Goal: Task Accomplishment & Management: Complete application form

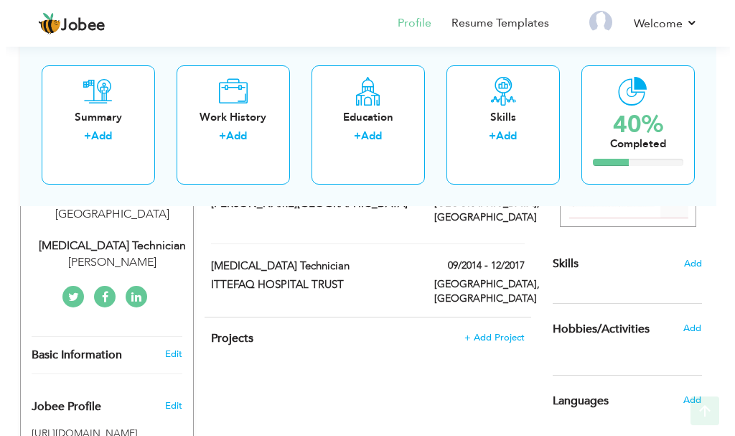
scroll to position [287, 0]
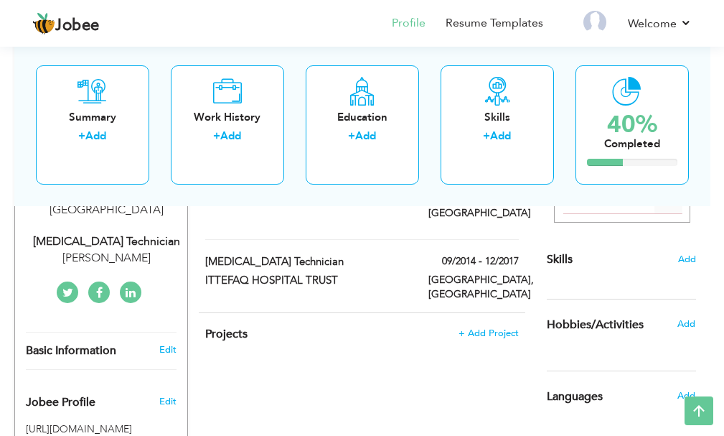
click at [118, 233] on div "[MEDICAL_DATA] Technician" at bounding box center [107, 241] width 162 height 17
type input "Umer"
type input "Nisar"
type input "0312-4525159"
select select "number:166"
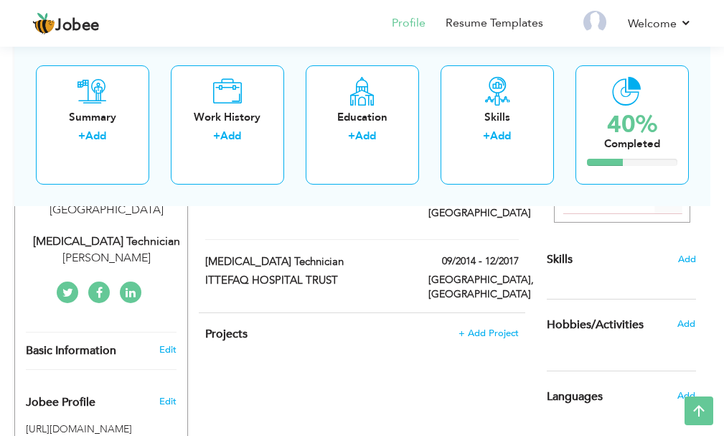
type input "[GEOGRAPHIC_DATA]"
select select "number:12"
type input "[PERSON_NAME]"
type input "[MEDICAL_DATA] Technician"
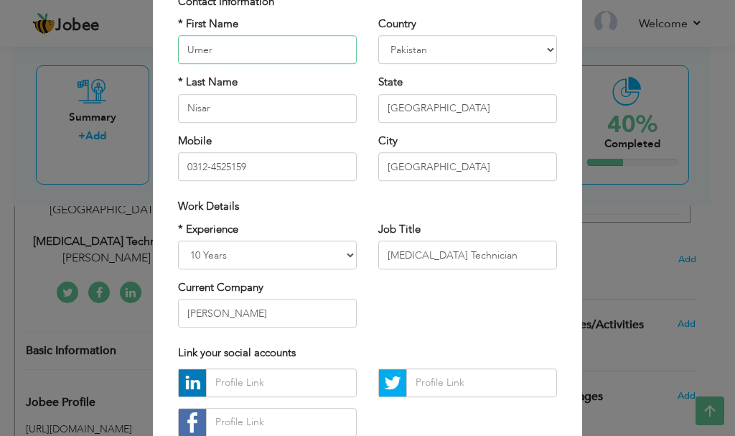
scroll to position [144, 0]
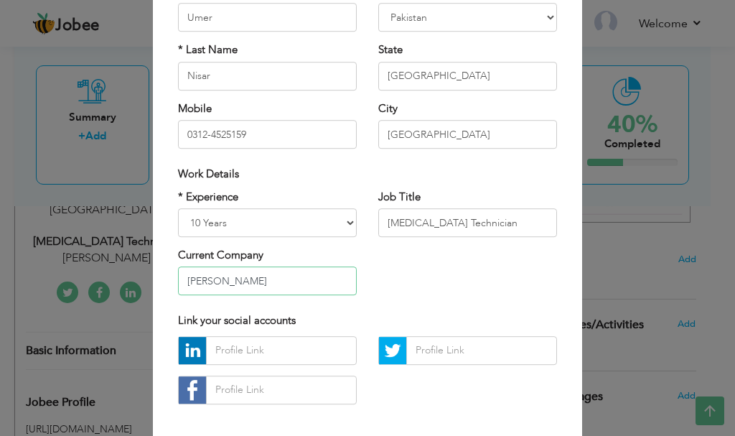
drag, startPoint x: 265, startPoint y: 286, endPoint x: 179, endPoint y: 289, distance: 85.5
click at [179, 289] on input "[PERSON_NAME]" at bounding box center [267, 281] width 179 height 29
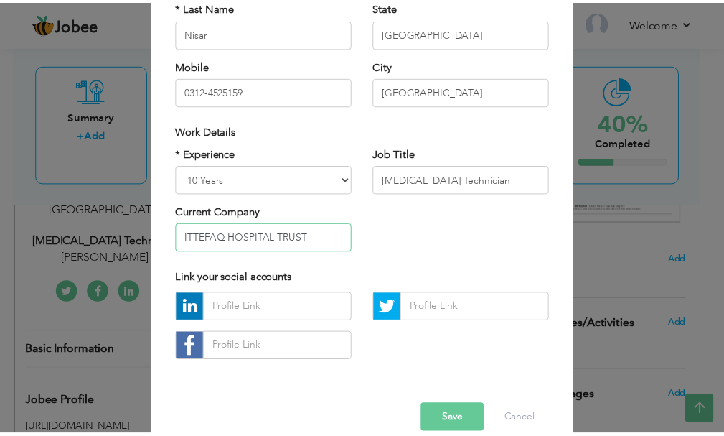
scroll to position [210, 0]
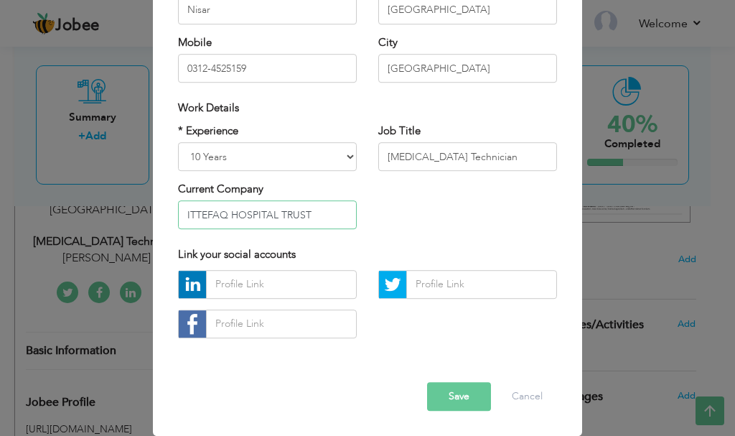
type input "ITTEFAQ HOSPITAL TRUST"
click at [458, 393] on button "Save" at bounding box center [459, 396] width 64 height 29
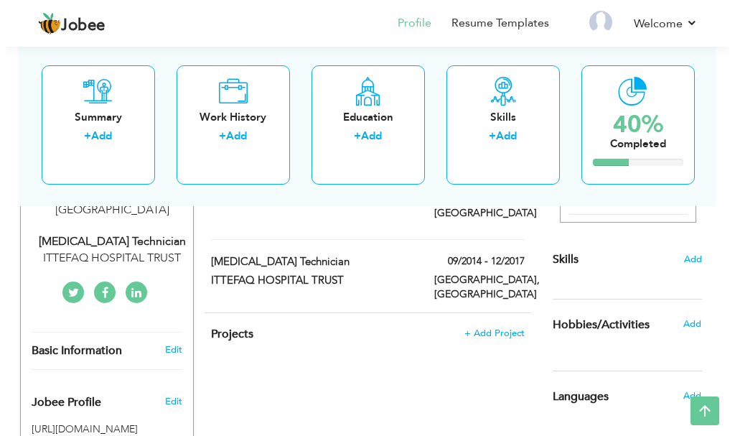
scroll to position [359, 0]
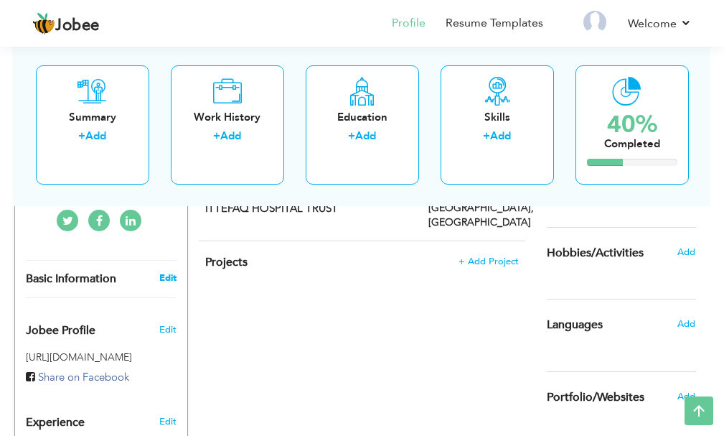
click at [169, 271] on link "Edit" at bounding box center [167, 277] width 17 height 13
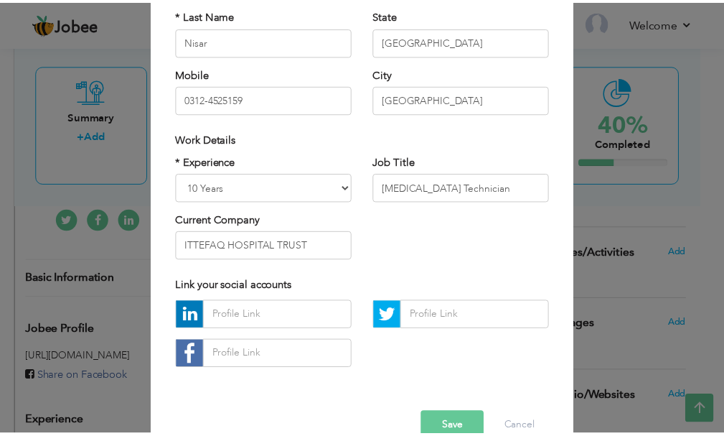
scroll to position [210, 0]
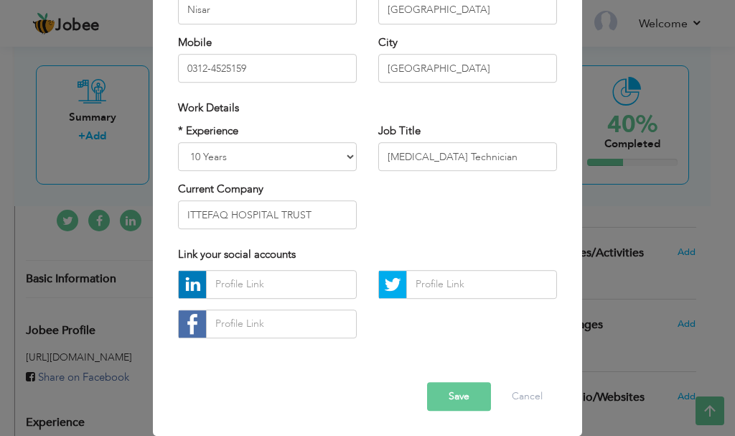
click at [442, 395] on button "Save" at bounding box center [459, 396] width 64 height 29
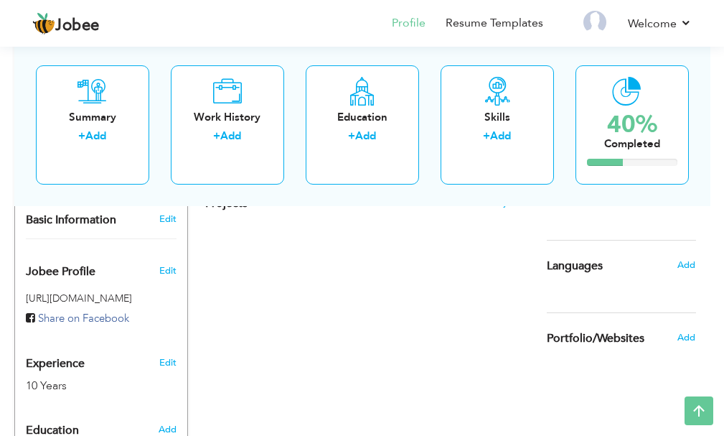
scroll to position [502, 0]
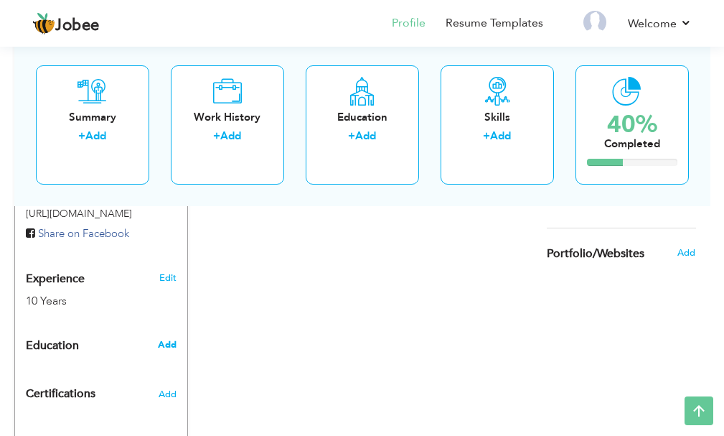
click at [168, 338] on span "Add" at bounding box center [167, 344] width 19 height 13
radio input "true"
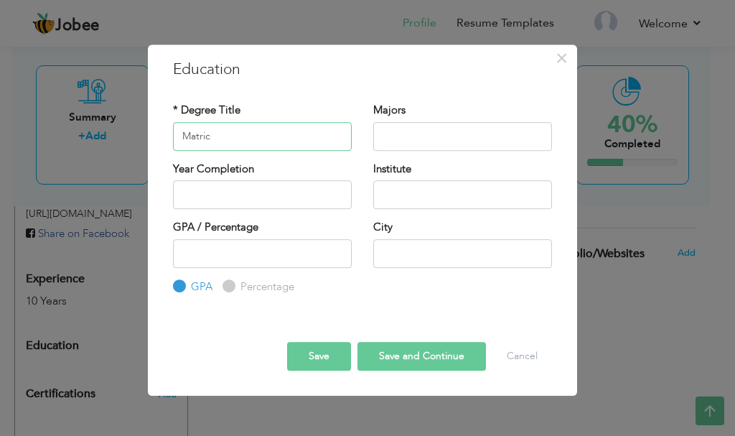
type input "Matric"
type input "Science"
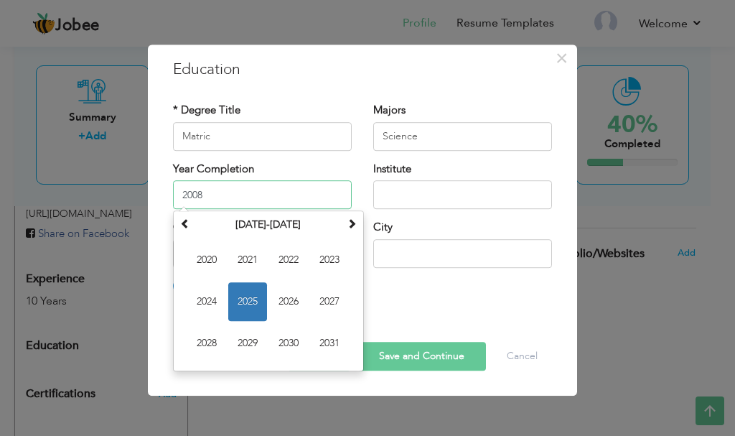
type input "2008"
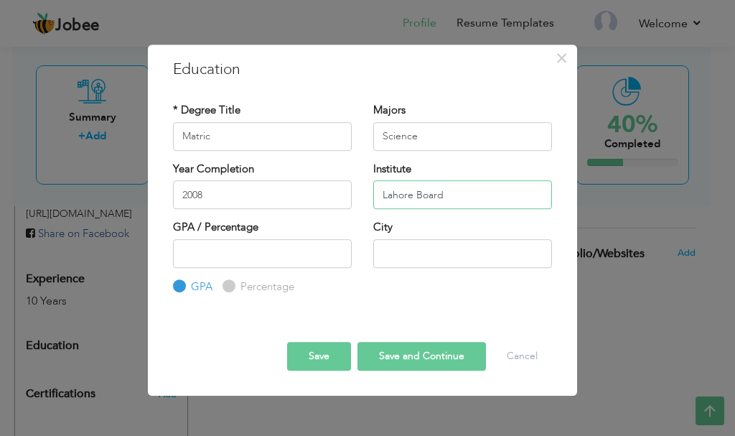
type input "Lahore Board"
type input "5"
type input "1"
click at [338, 247] on input "1" at bounding box center [262, 253] width 179 height 29
click at [237, 289] on label "Percentage" at bounding box center [265, 286] width 57 height 15
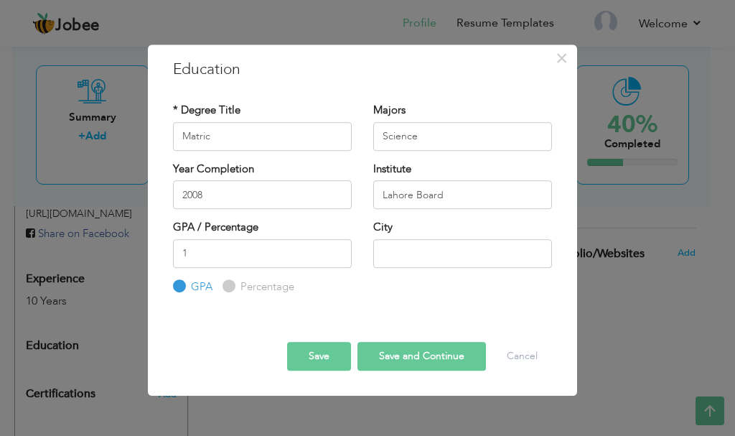
click at [232, 289] on input "Percentage" at bounding box center [227, 285] width 9 height 9
radio input "true"
drag, startPoint x: 202, startPoint y: 257, endPoint x: 174, endPoint y: 251, distance: 29.4
click at [174, 251] on input "1" at bounding box center [262, 253] width 179 height 29
type input "6"
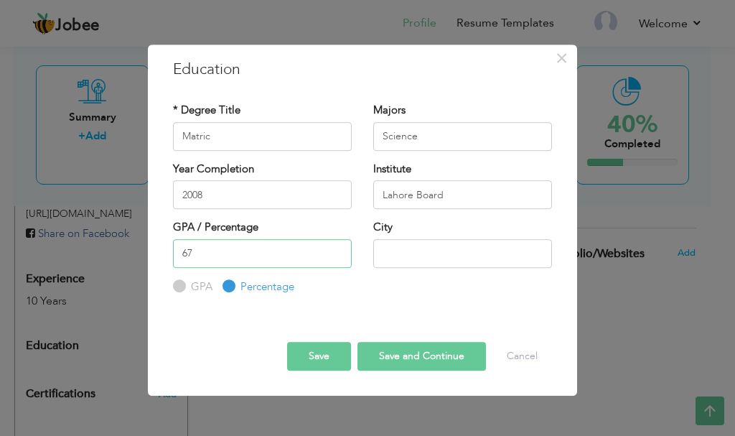
type input "67"
click at [417, 251] on input "text" at bounding box center [462, 253] width 179 height 29
click at [419, 251] on input "text" at bounding box center [462, 253] width 179 height 29
type input "l"
type input "[GEOGRAPHIC_DATA]"
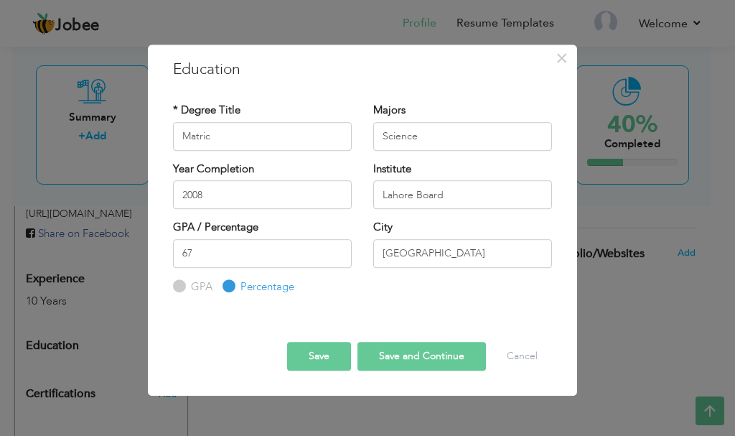
click at [372, 295] on div "Education with same "Degree Level /Degree Title & Year Complition" already exis…" at bounding box center [362, 294] width 401 height 1
click at [311, 350] on button "Save" at bounding box center [319, 356] width 64 height 29
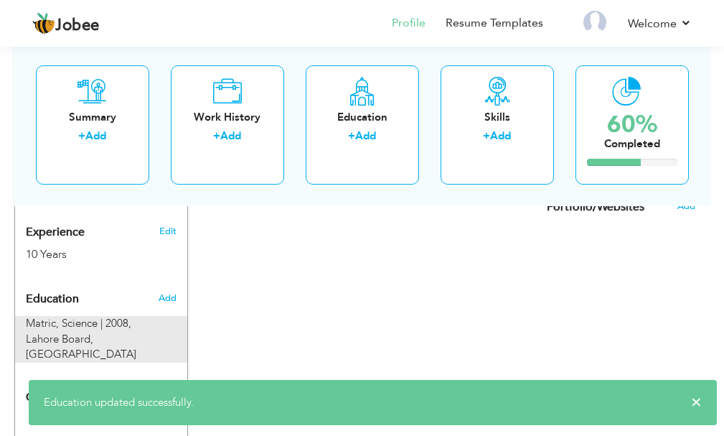
scroll to position [574, 0]
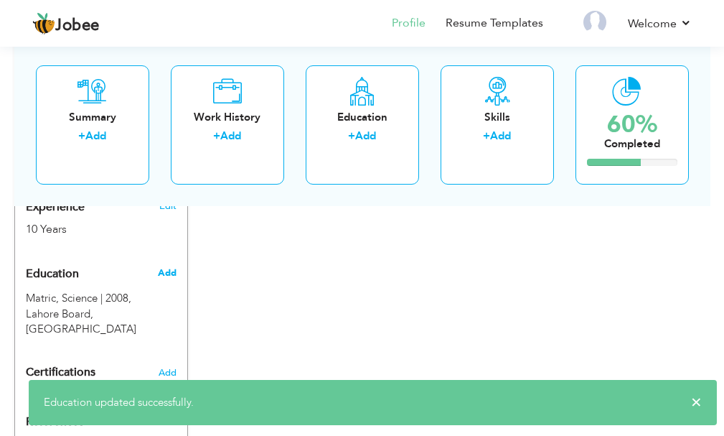
click at [164, 266] on span "Add" at bounding box center [167, 272] width 19 height 13
radio input "true"
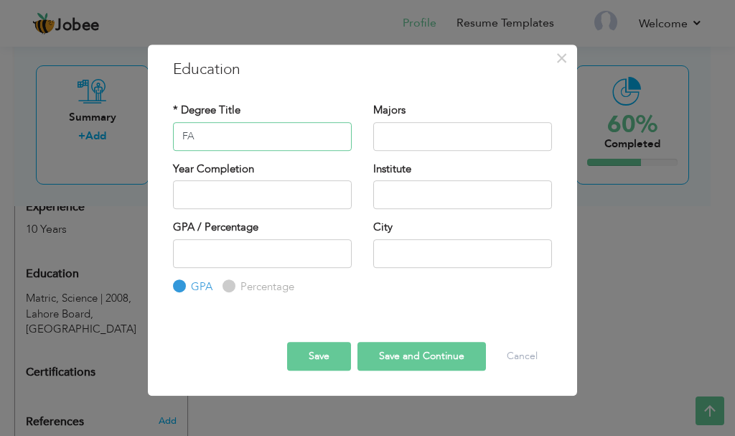
type input "FA"
type input "Arts"
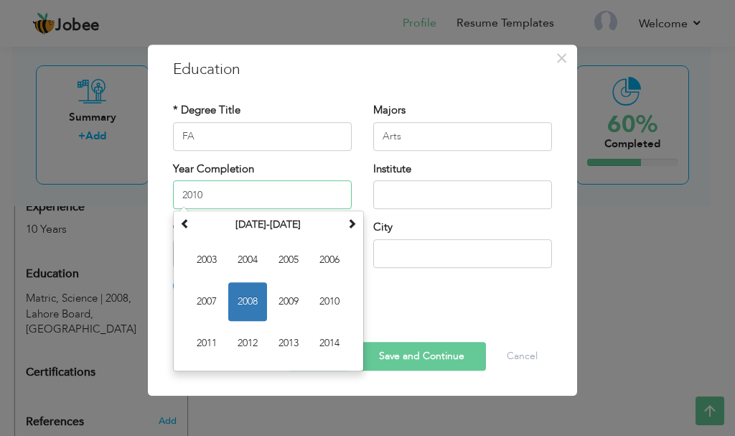
type input "2010"
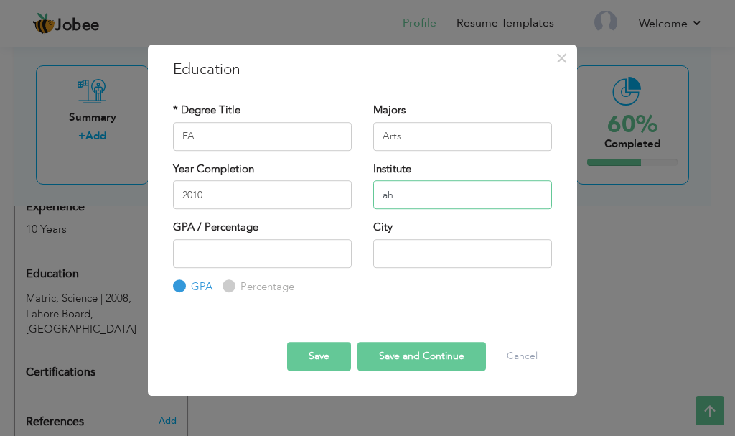
type input "a"
type input "Lahore Board"
type input "7"
type input "53"
click at [429, 256] on input "text" at bounding box center [462, 253] width 179 height 29
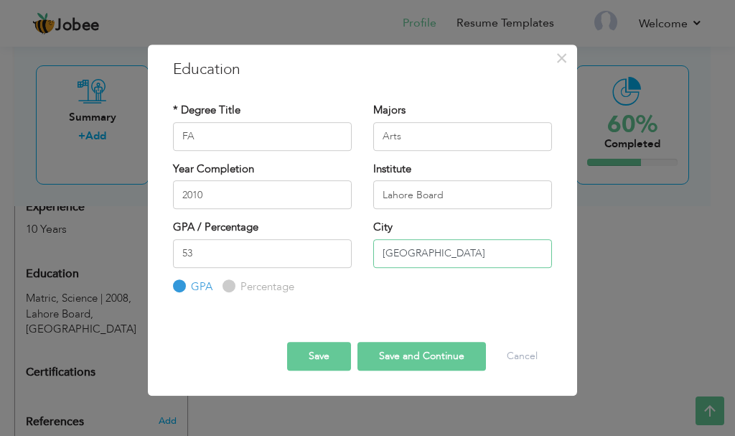
type input "[GEOGRAPHIC_DATA]"
click at [237, 289] on label "Percentage" at bounding box center [265, 286] width 57 height 15
click at [231, 289] on input "Percentage" at bounding box center [227, 285] width 9 height 9
radio input "true"
click at [210, 254] on input "53" at bounding box center [262, 253] width 179 height 29
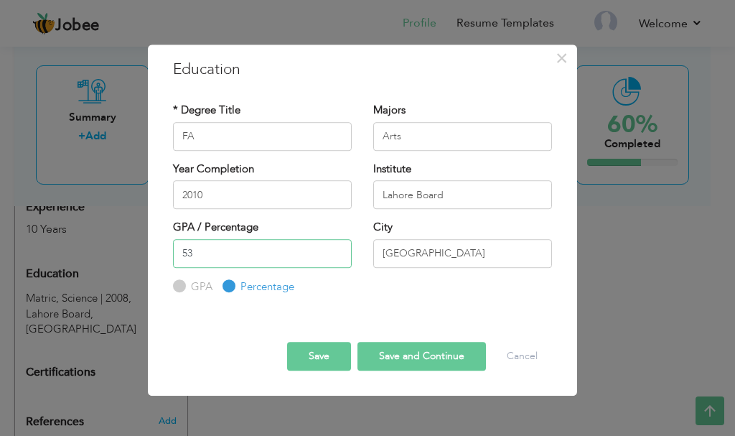
type input "5"
type input "60"
click at [308, 353] on button "Save" at bounding box center [319, 356] width 64 height 29
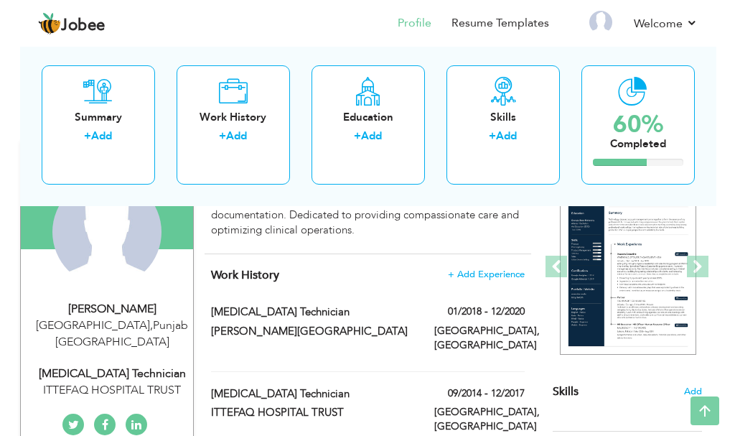
scroll to position [0, 0]
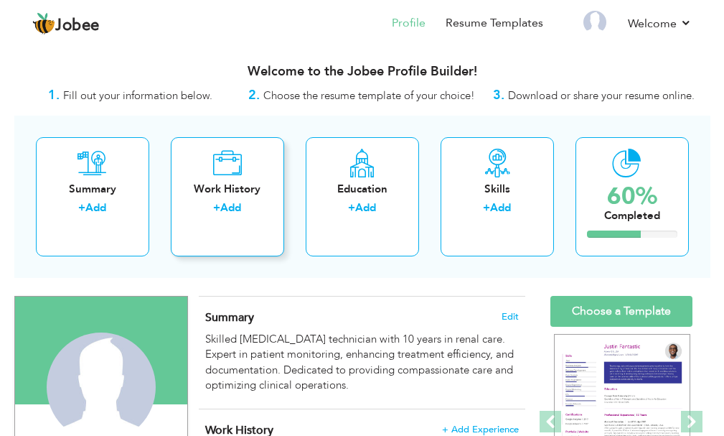
click at [237, 208] on link "Add" at bounding box center [230, 207] width 21 height 14
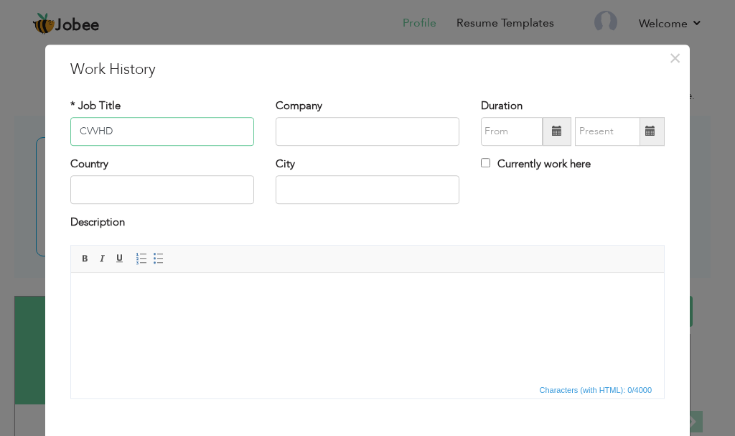
type input "CVVHD"
type input "ITTEFAQ HOSPITAL TRUST"
click at [545, 132] on span at bounding box center [557, 131] width 29 height 29
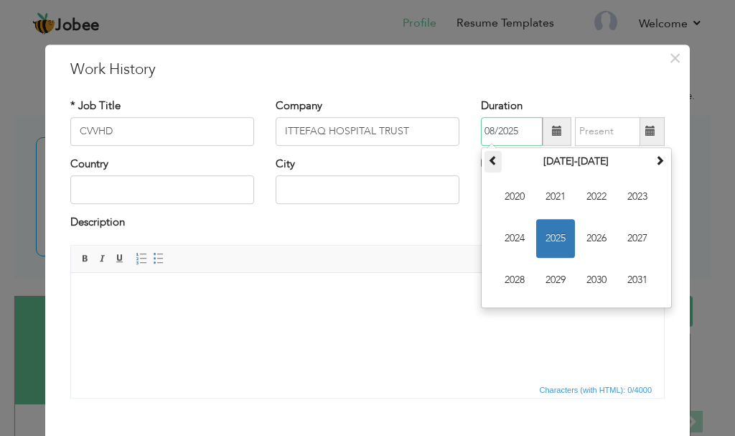
click at [488, 162] on span at bounding box center [493, 160] width 10 height 10
click at [512, 231] on span "2014" at bounding box center [514, 238] width 39 height 39
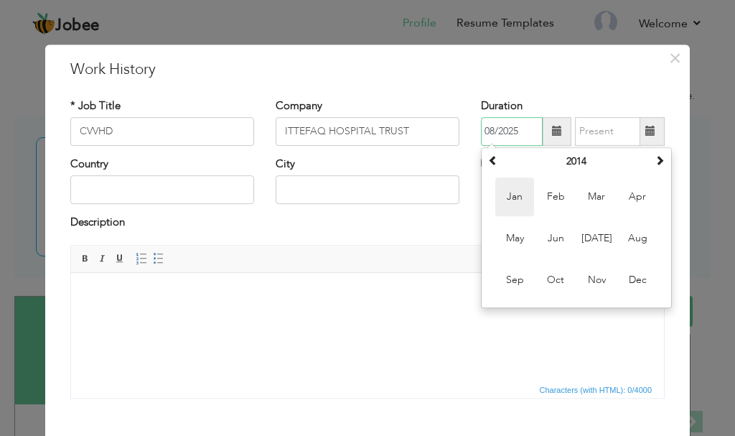
click at [515, 202] on span "Jan" at bounding box center [514, 196] width 39 height 39
type input "01/2014"
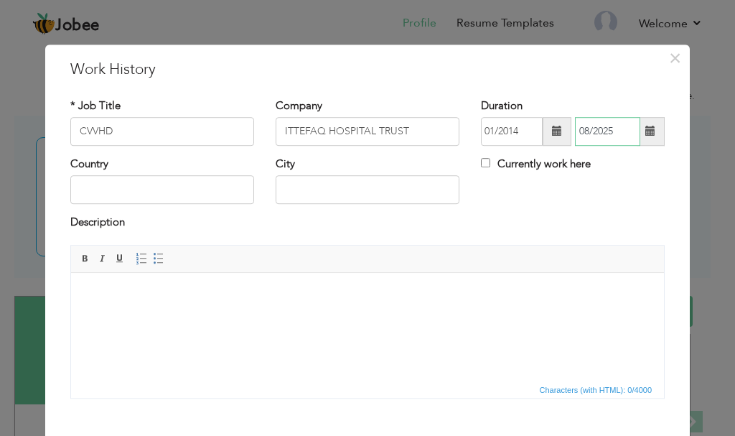
click at [619, 130] on input "08/2025" at bounding box center [607, 131] width 65 height 29
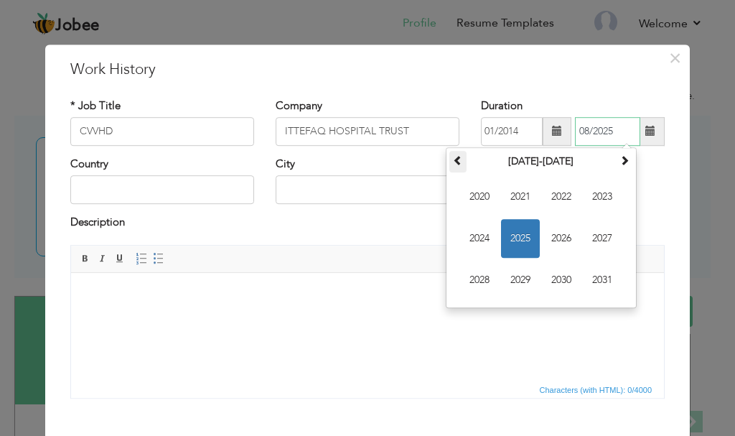
click at [453, 161] on span at bounding box center [458, 160] width 10 height 10
click at [593, 232] on span "2017" at bounding box center [602, 238] width 39 height 39
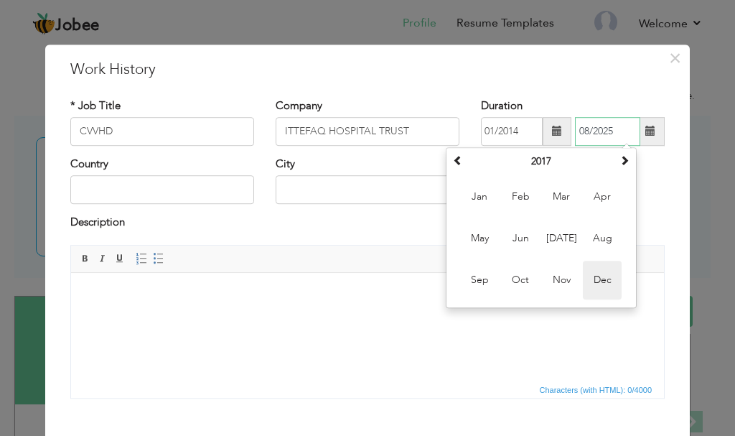
click at [591, 277] on span "Dec" at bounding box center [602, 280] width 39 height 39
type input "12/2017"
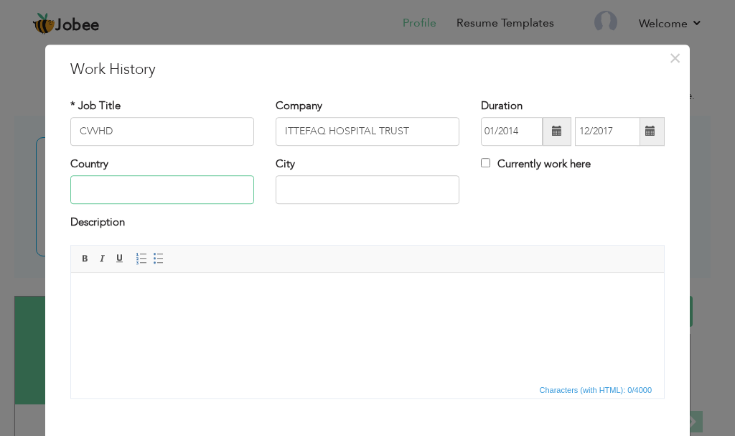
click at [172, 192] on input "text" at bounding box center [162, 190] width 184 height 29
type input "[GEOGRAPHIC_DATA]"
click at [207, 300] on body at bounding box center [367, 293] width 564 height 15
click at [235, 300] on body at bounding box center [367, 293] width 564 height 15
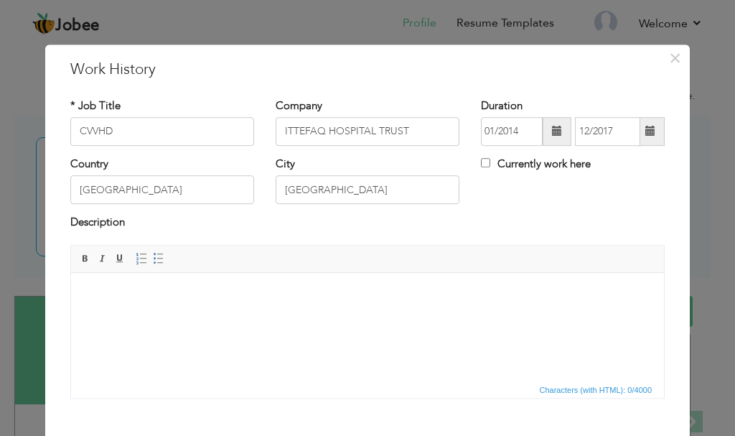
click at [235, 300] on body at bounding box center [367, 293] width 564 height 15
click at [157, 296] on body at bounding box center [367, 293] width 564 height 15
click at [136, 262] on span at bounding box center [141, 258] width 11 height 11
click at [154, 259] on span at bounding box center [158, 258] width 11 height 11
click at [136, 302] on html at bounding box center [367, 294] width 593 height 44
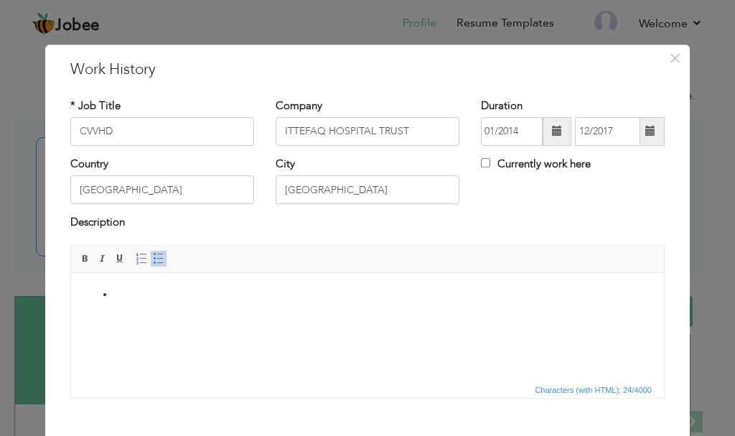
click at [136, 302] on html at bounding box center [367, 294] width 593 height 44
click at [82, 256] on span at bounding box center [85, 258] width 11 height 11
click at [125, 294] on li "​​​​​​​" at bounding box center [367, 293] width 507 height 15
click at [118, 294] on li at bounding box center [367, 293] width 507 height 15
click at [131, 294] on li at bounding box center [367, 293] width 507 height 15
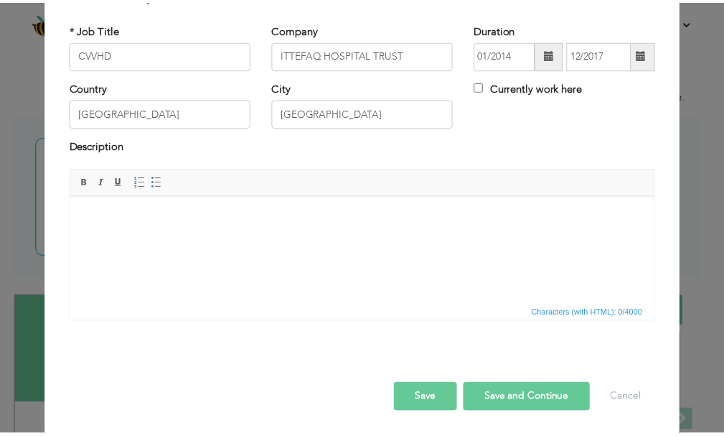
scroll to position [79, 0]
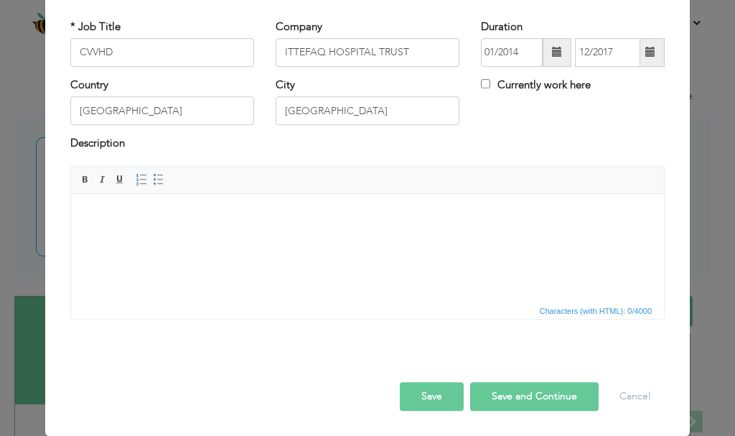
click at [426, 397] on button "Save" at bounding box center [432, 396] width 64 height 29
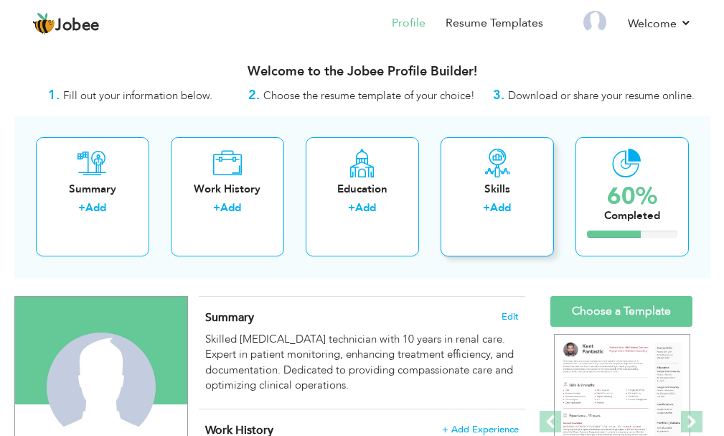
click at [518, 205] on div "+ Add" at bounding box center [497, 209] width 90 height 19
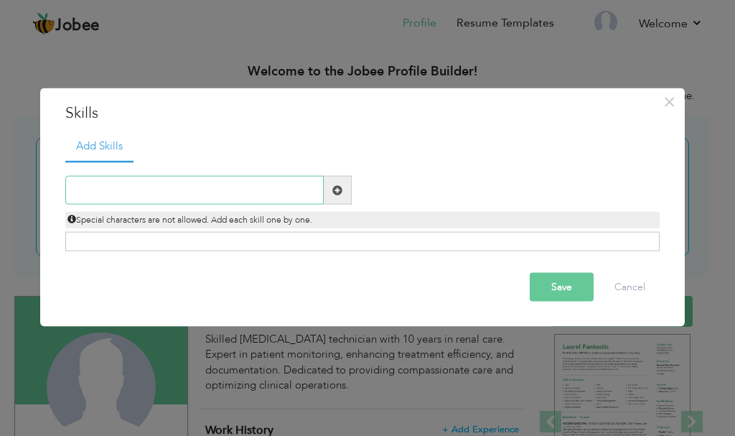
paste input "[MEDICAL_DATA] Machine Operation"
type input "[MEDICAL_DATA] Machine Operation"
click at [335, 189] on span at bounding box center [337, 189] width 10 height 10
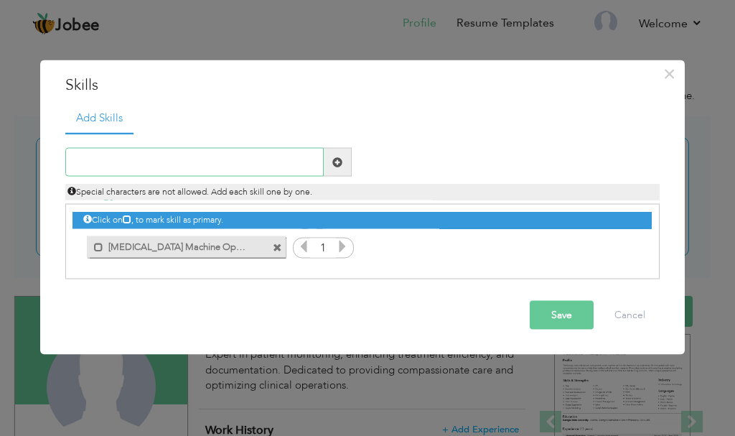
click at [158, 164] on input "text" at bounding box center [194, 162] width 258 height 29
paste input "Patient Care & Monitoring"
type input "Patient Care & Monitoring"
click at [337, 162] on span at bounding box center [337, 161] width 10 height 10
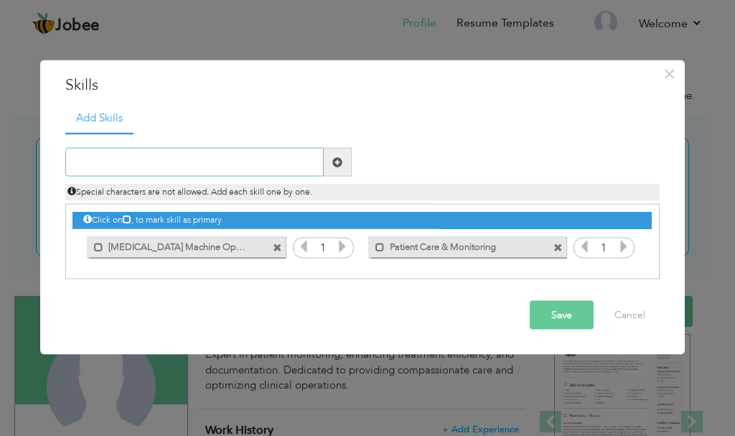
click at [143, 169] on input "text" at bounding box center [194, 162] width 258 height 29
paste input "Access Management"
type input "Access Management"
click at [333, 157] on span at bounding box center [337, 161] width 10 height 10
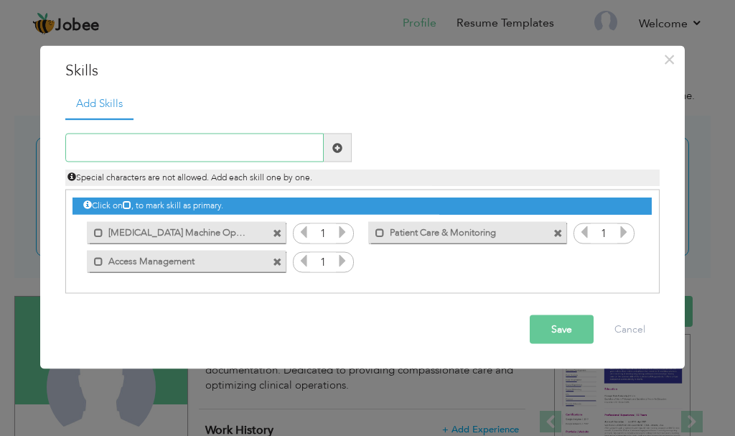
click at [170, 151] on input "text" at bounding box center [194, 148] width 258 height 29
paste input "Infection Control"
type input "Infection Control"
click at [340, 146] on span at bounding box center [337, 147] width 10 height 10
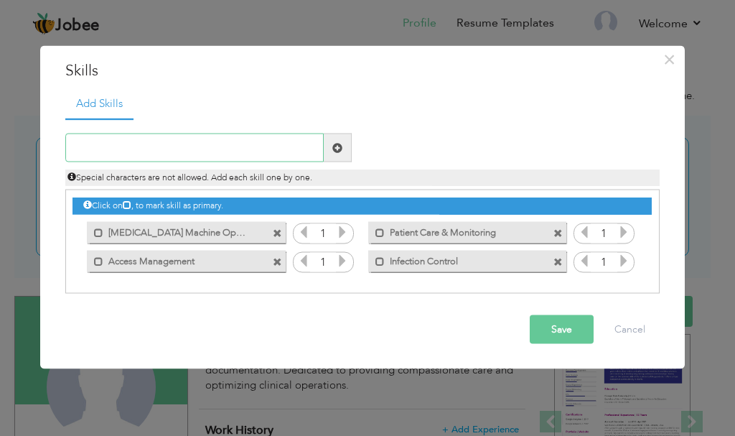
click at [159, 146] on input "text" at bounding box center [194, 148] width 258 height 29
paste input "Recordkeeping"
type input "Recordkeeping"
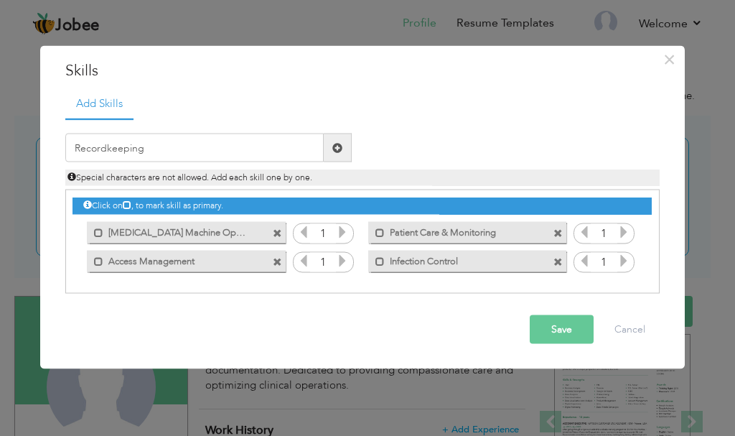
click at [335, 150] on span at bounding box center [337, 147] width 10 height 10
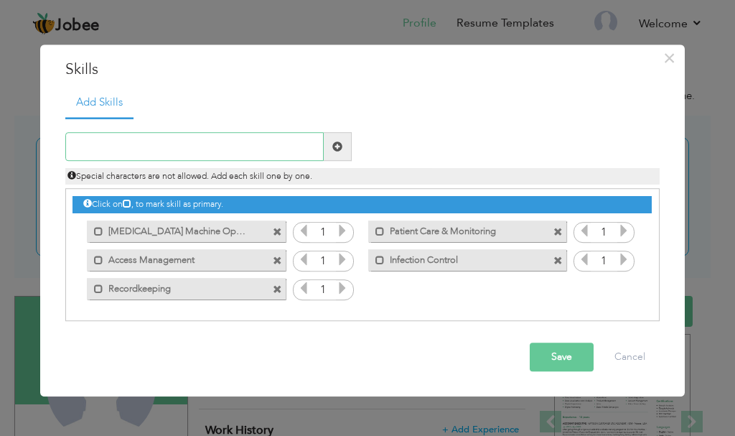
click at [205, 151] on input "text" at bounding box center [194, 147] width 258 height 29
paste input "Medication Administration"
type input "Medication Administration"
click at [341, 147] on span at bounding box center [337, 146] width 10 height 10
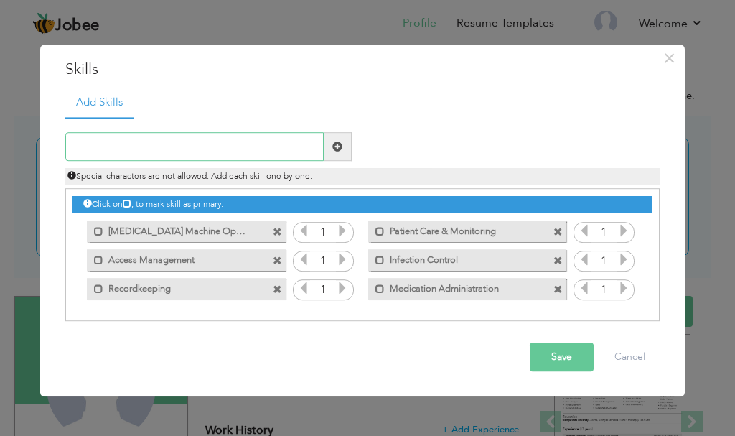
click at [207, 146] on input "text" at bounding box center [194, 147] width 258 height 29
paste input "Emergency Preparedness"
type input "Emergency Preparedness"
click at [334, 146] on span at bounding box center [337, 146] width 10 height 10
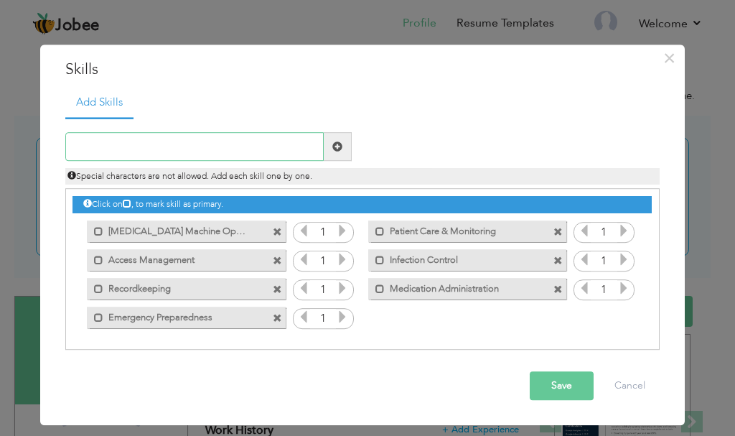
click at [210, 149] on input "text" at bounding box center [194, 147] width 258 height 29
type input "Safety Protocols"
click at [337, 144] on span at bounding box center [337, 146] width 10 height 10
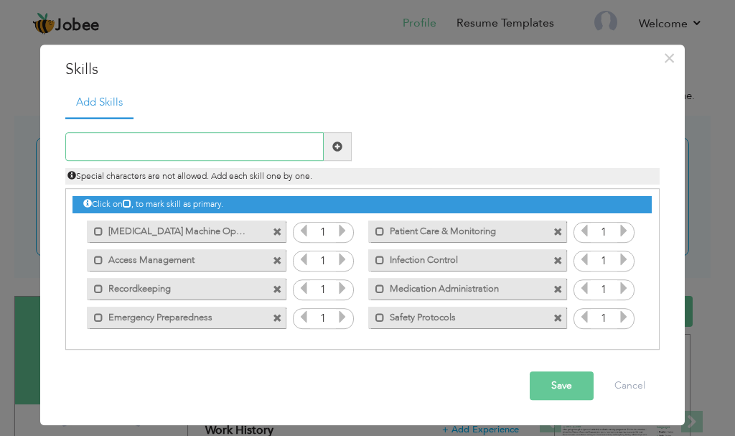
click at [239, 147] on input "text" at bounding box center [194, 147] width 258 height 29
type input "Medical Coding"
click at [337, 147] on span at bounding box center [337, 146] width 10 height 10
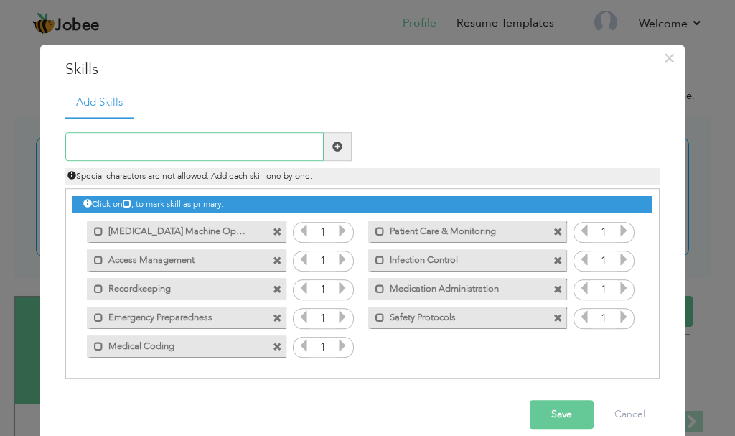
click at [205, 144] on input "text" at bounding box center [194, 147] width 258 height 29
type input "P"
click at [564, 412] on button "Save" at bounding box center [562, 415] width 64 height 29
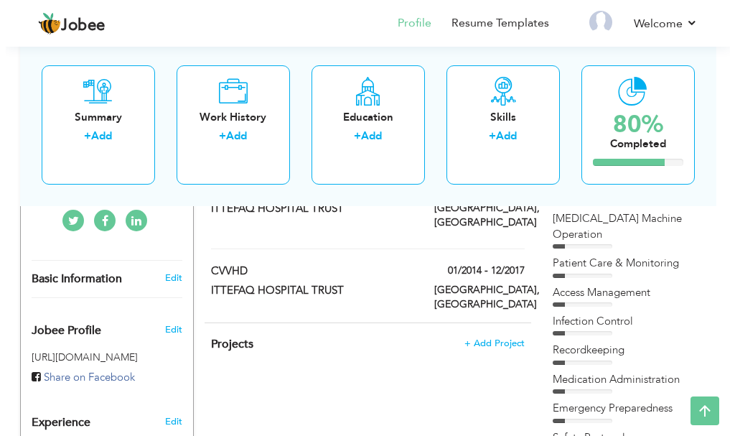
scroll to position [431, 0]
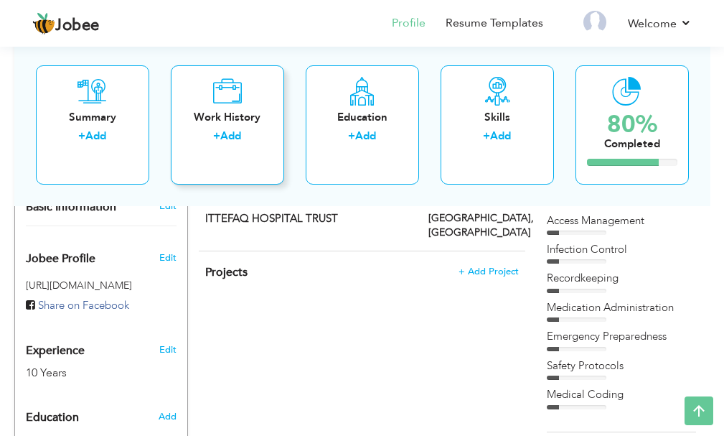
click at [226, 118] on div "Work History" at bounding box center [227, 116] width 90 height 15
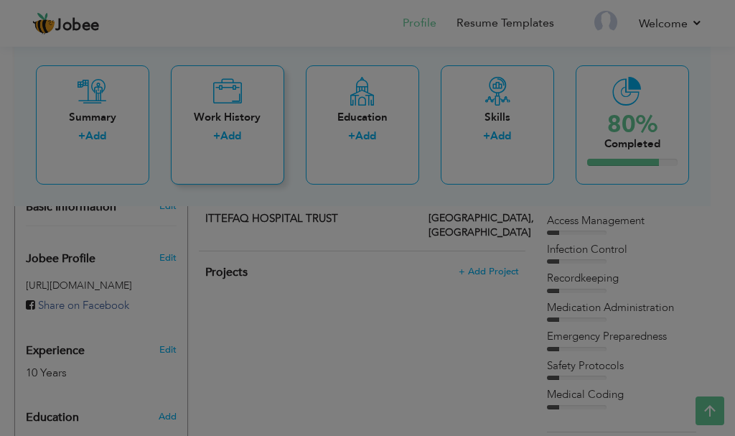
scroll to position [0, 0]
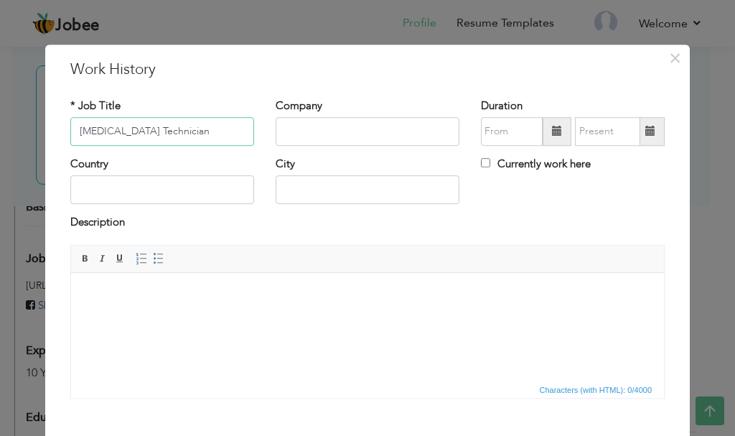
type input "[MEDICAL_DATA] Technician"
click at [345, 128] on input "Ihsan Mumtaz Hospital" at bounding box center [368, 131] width 184 height 29
type input "[PERSON_NAME][GEOGRAPHIC_DATA]"
drag, startPoint x: 395, startPoint y: 405, endPoint x: 275, endPoint y: 285, distance: 169.5
click at [275, 285] on html at bounding box center [367, 294] width 593 height 44
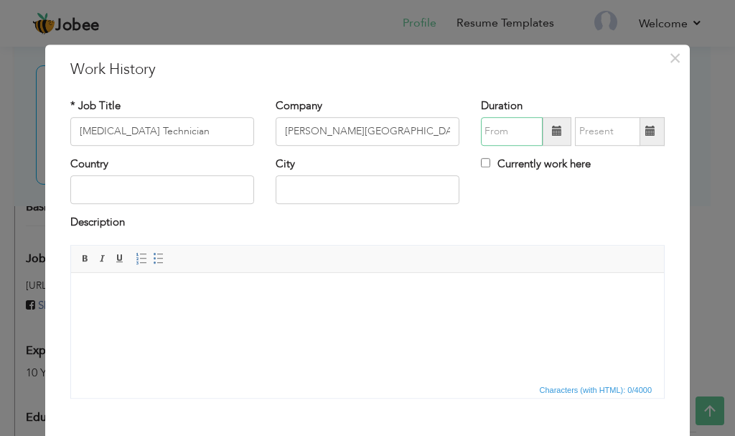
click at [492, 134] on input "text" at bounding box center [512, 131] width 62 height 29
click at [514, 133] on input "text" at bounding box center [512, 131] width 62 height 29
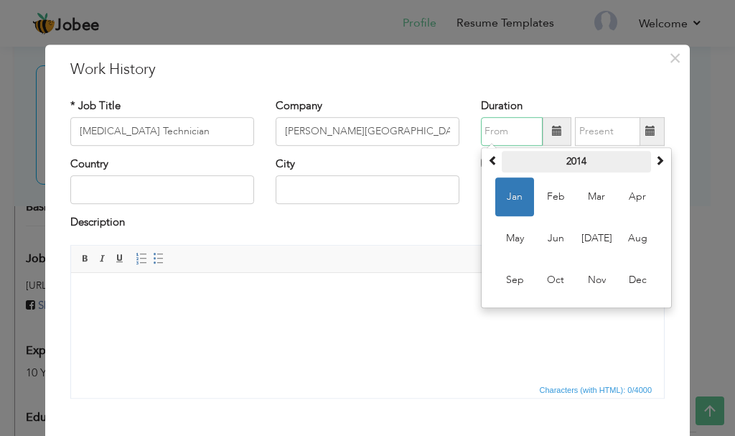
click at [572, 156] on th "2014" at bounding box center [576, 162] width 149 height 22
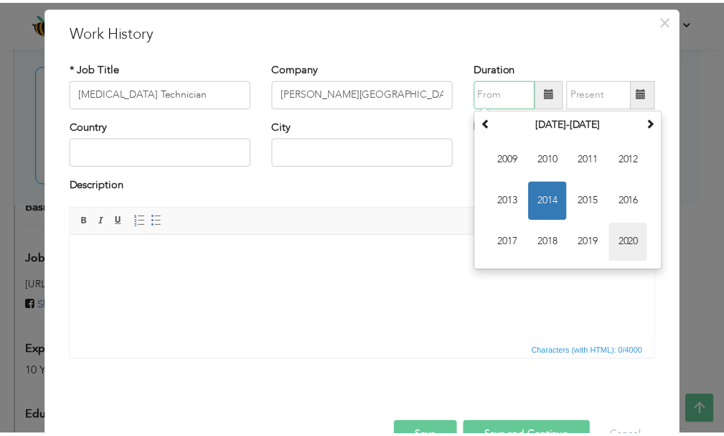
scroll to position [72, 0]
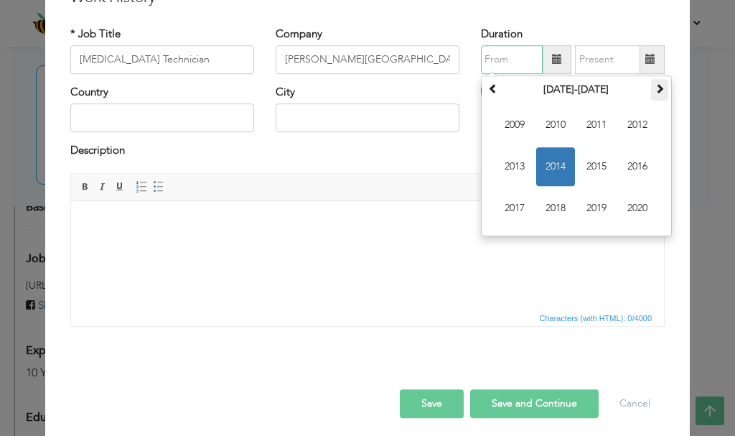
click at [655, 86] on span at bounding box center [660, 88] width 10 height 10
click at [553, 123] on span "2020" at bounding box center [555, 125] width 39 height 39
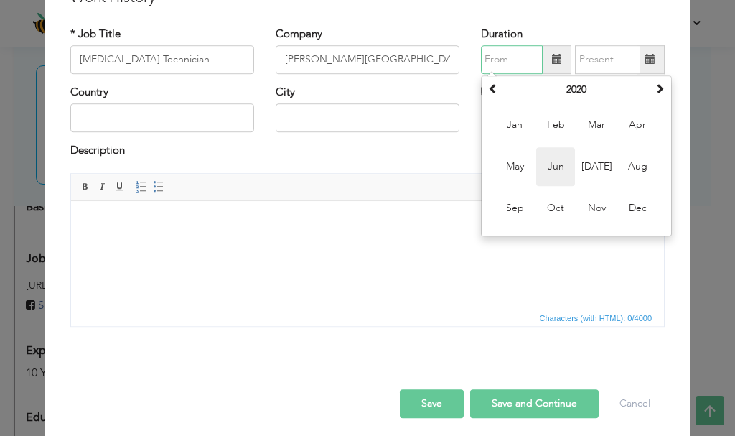
click at [558, 164] on span "Jun" at bounding box center [555, 166] width 39 height 39
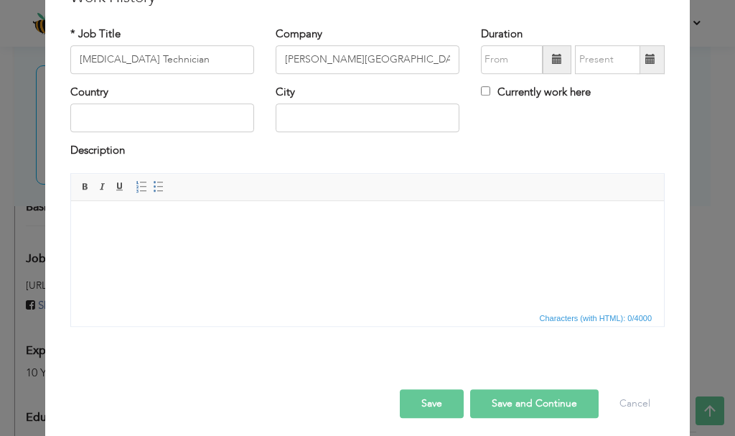
type input "06/2020"
click at [619, 58] on input "text" at bounding box center [607, 59] width 65 height 29
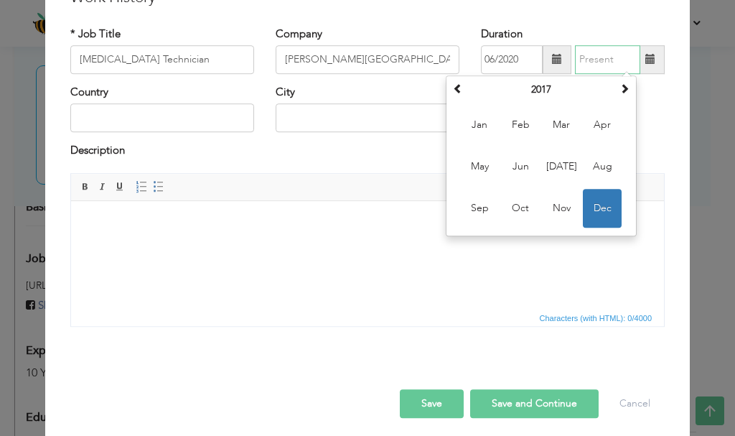
click at [601, 208] on span "Dec" at bounding box center [602, 208] width 39 height 39
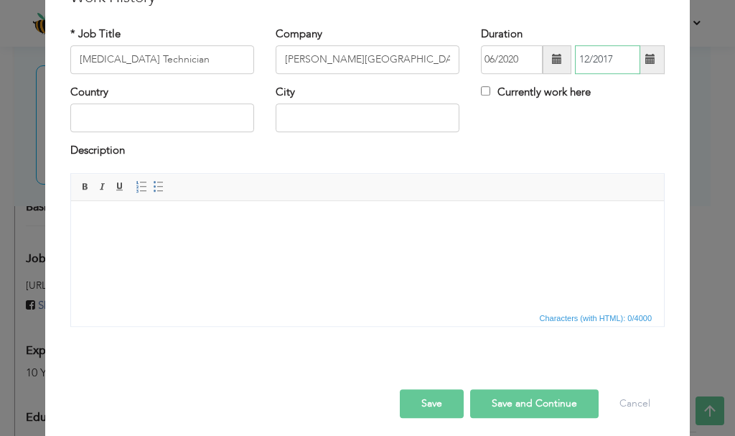
click at [619, 58] on input "12/2017" at bounding box center [607, 59] width 65 height 29
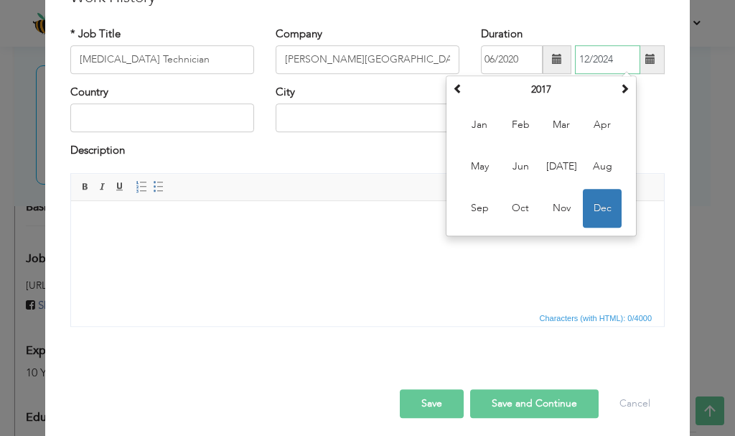
click at [604, 204] on span "Dec" at bounding box center [602, 208] width 39 height 39
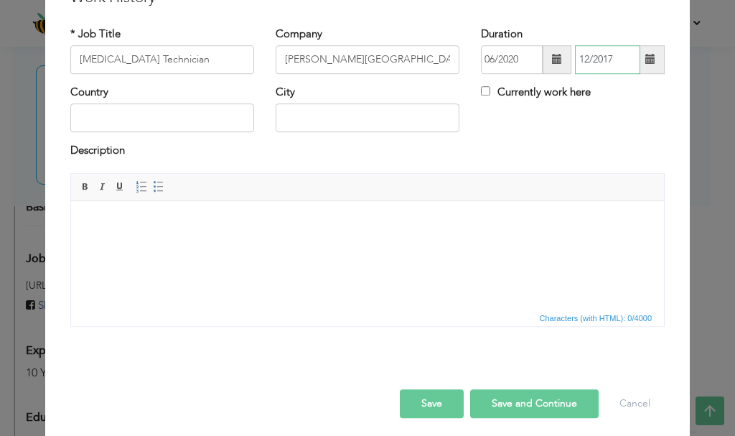
click at [618, 55] on input "12/2017" at bounding box center [607, 59] width 65 height 29
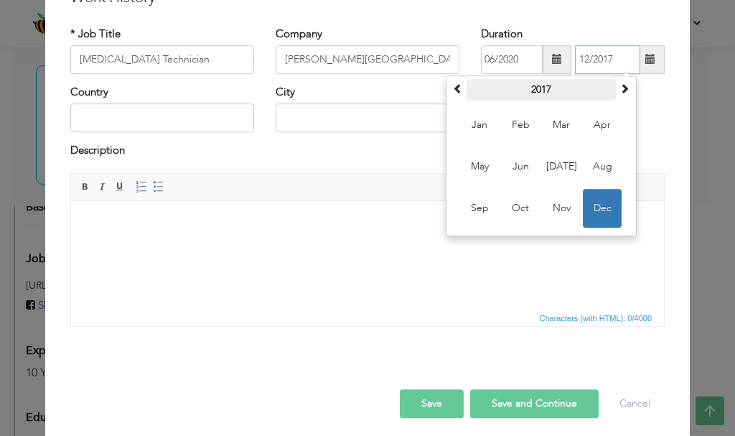
click at [544, 84] on th "2017" at bounding box center [541, 90] width 149 height 22
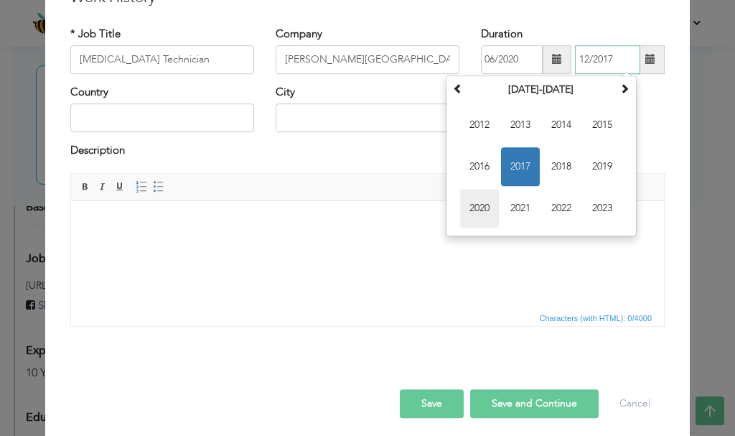
click at [477, 205] on span "2020" at bounding box center [479, 208] width 39 height 39
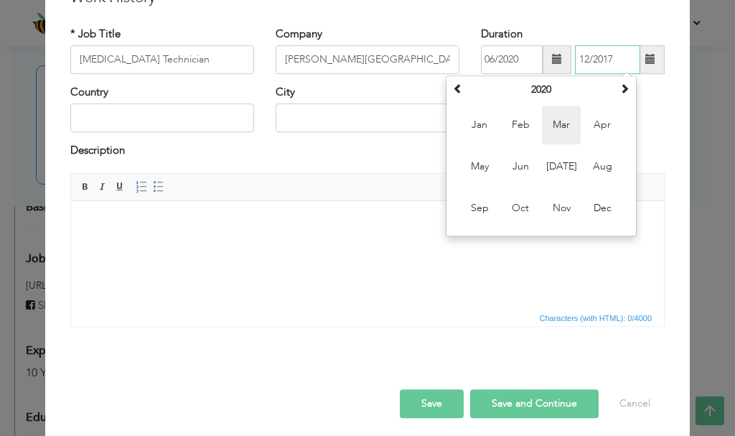
click at [557, 127] on span "Mar" at bounding box center [561, 125] width 39 height 39
type input "03/2020"
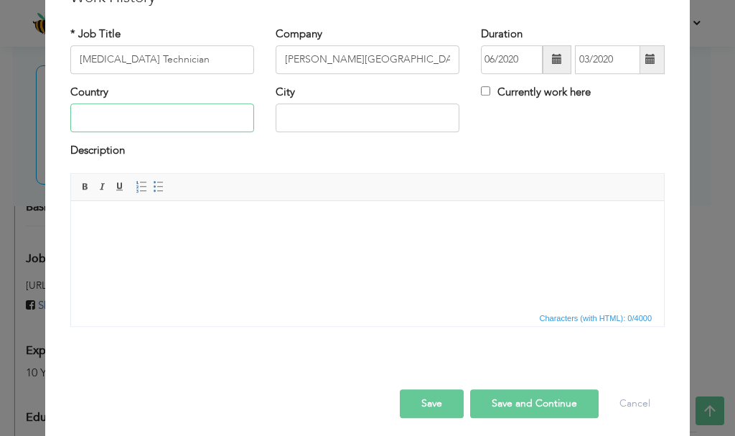
click at [139, 114] on input "text" at bounding box center [162, 118] width 184 height 29
type input "[GEOGRAPHIC_DATA]"
click at [423, 401] on button "Save" at bounding box center [432, 403] width 64 height 29
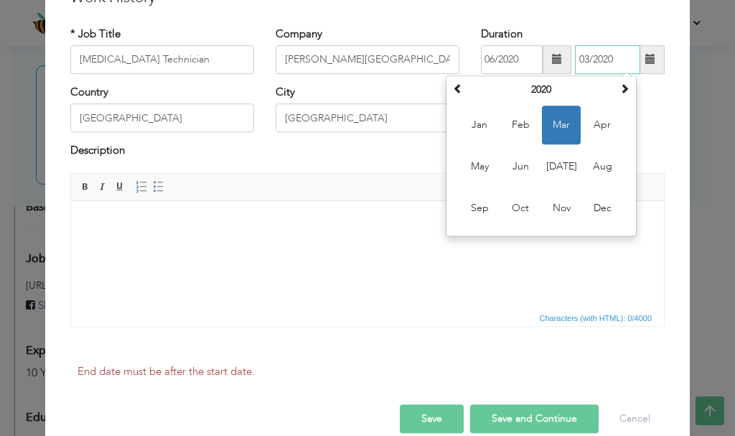
click at [554, 131] on span "Mar" at bounding box center [561, 125] width 39 height 39
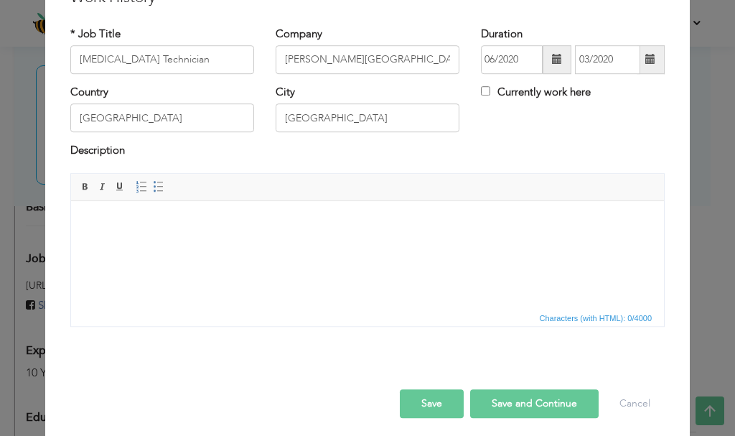
click at [436, 401] on button "Save" at bounding box center [432, 403] width 64 height 29
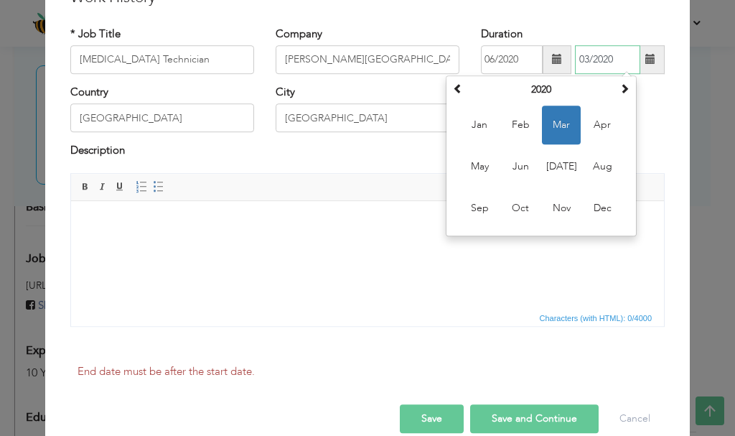
click at [558, 122] on span "Mar" at bounding box center [561, 125] width 39 height 39
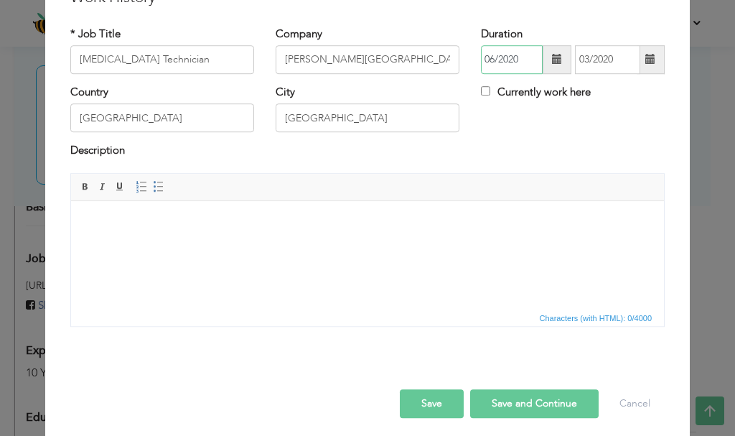
click at [517, 60] on input "06/2020" at bounding box center [512, 59] width 62 height 29
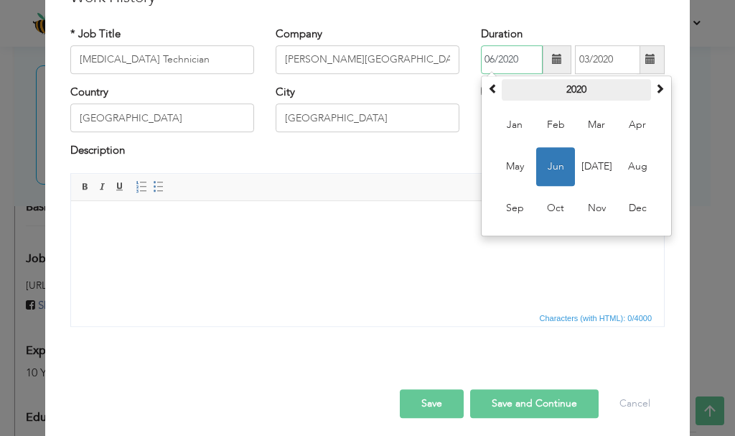
click at [578, 83] on th "2020" at bounding box center [576, 90] width 149 height 22
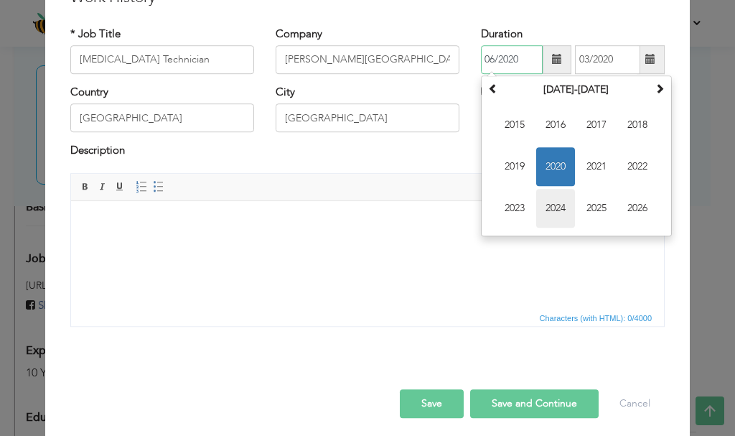
click at [556, 212] on span "2024" at bounding box center [555, 208] width 39 height 39
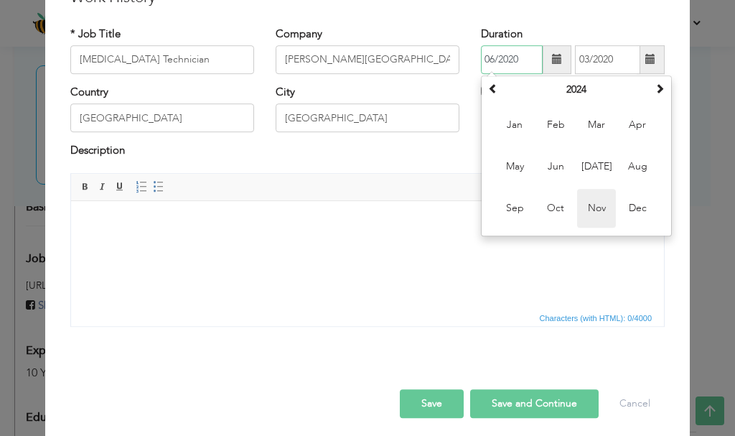
click at [599, 210] on span "Nov" at bounding box center [596, 208] width 39 height 39
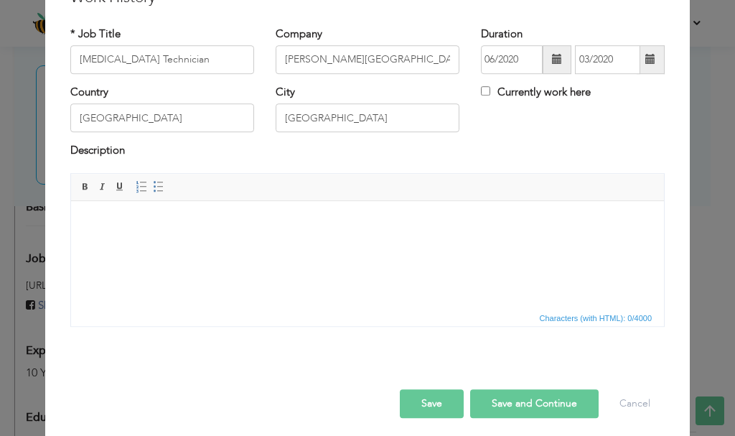
type input "11/2024"
click at [408, 401] on button "Save" at bounding box center [432, 403] width 64 height 29
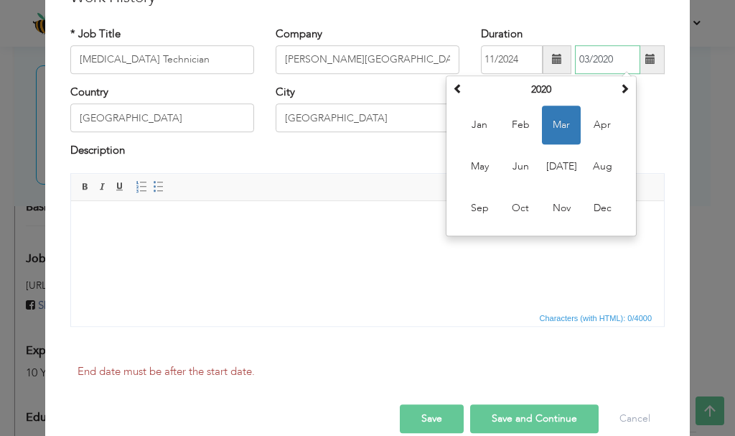
click at [594, 62] on input "03/2020" at bounding box center [607, 59] width 65 height 29
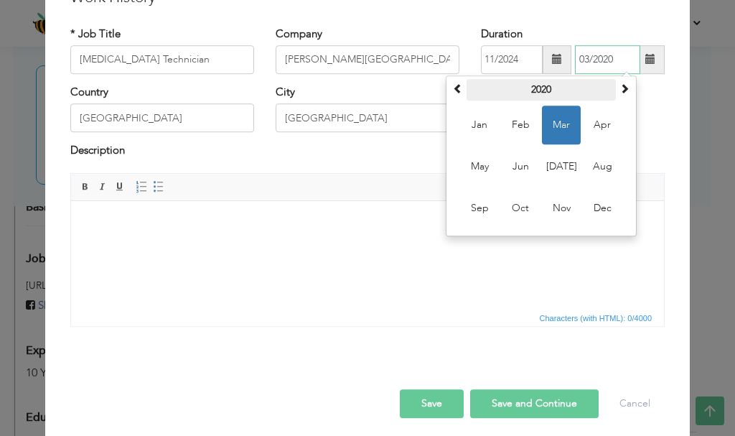
click at [546, 90] on th "2020" at bounding box center [541, 90] width 149 height 22
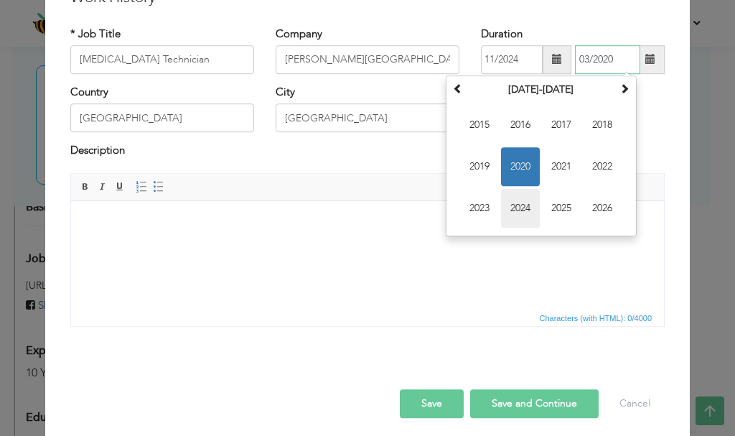
click at [520, 202] on span "2024" at bounding box center [520, 208] width 39 height 39
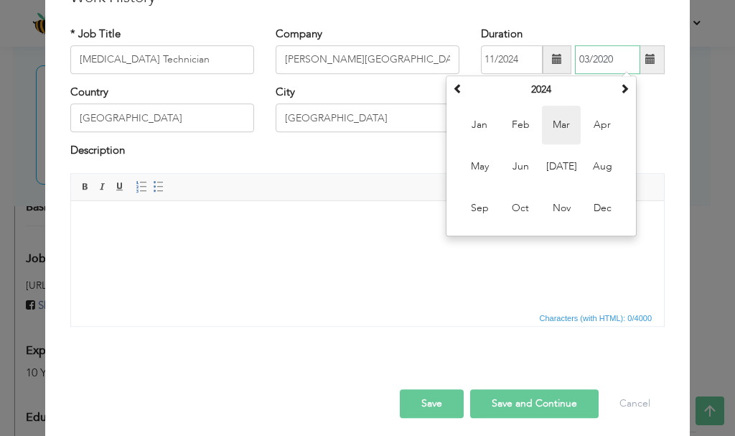
click at [556, 127] on span "Mar" at bounding box center [561, 125] width 39 height 39
type input "03/2024"
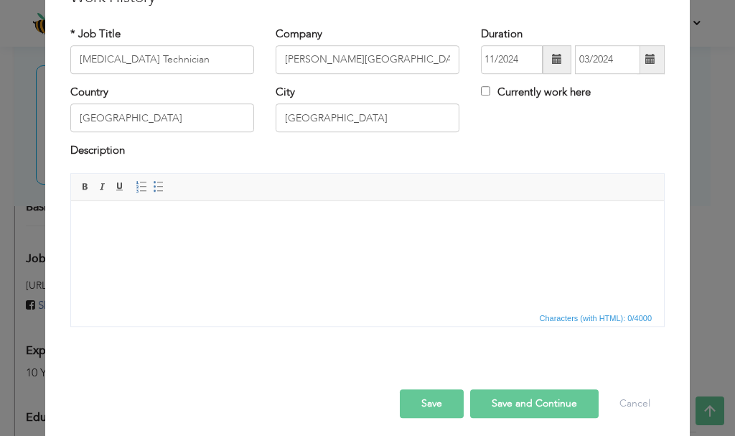
click at [447, 409] on button "Save" at bounding box center [432, 403] width 64 height 29
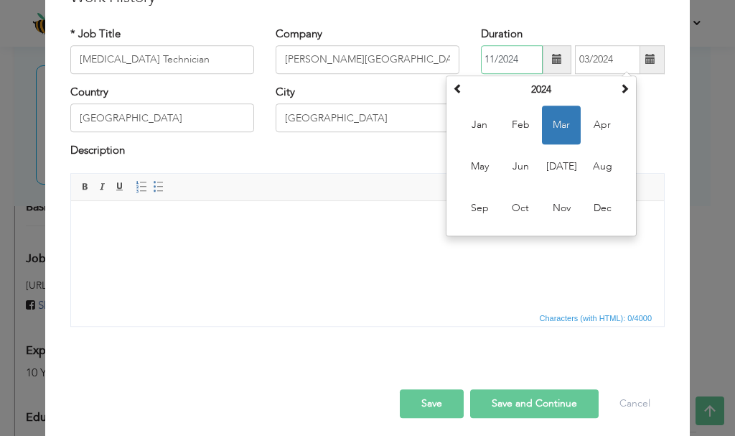
click at [505, 58] on input "11/2024" at bounding box center [512, 59] width 62 height 29
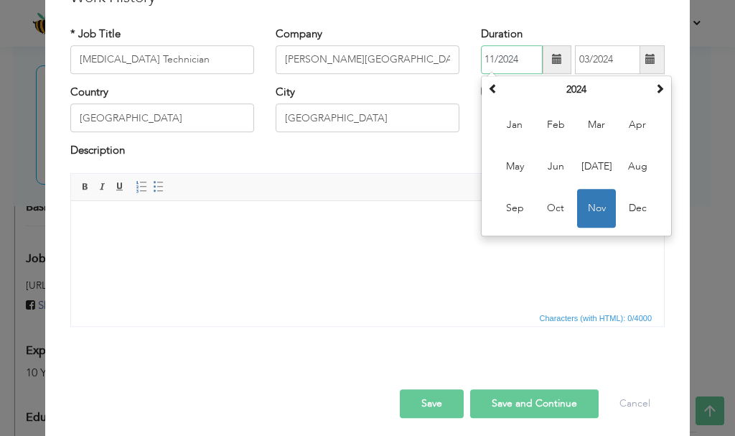
click at [514, 58] on input "11/2024" at bounding box center [512, 59] width 62 height 29
type input "11/2020"
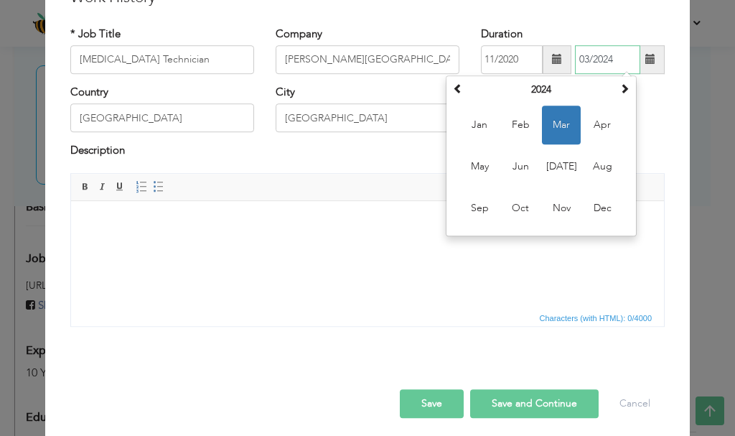
click at [554, 116] on span "Mar" at bounding box center [561, 125] width 39 height 39
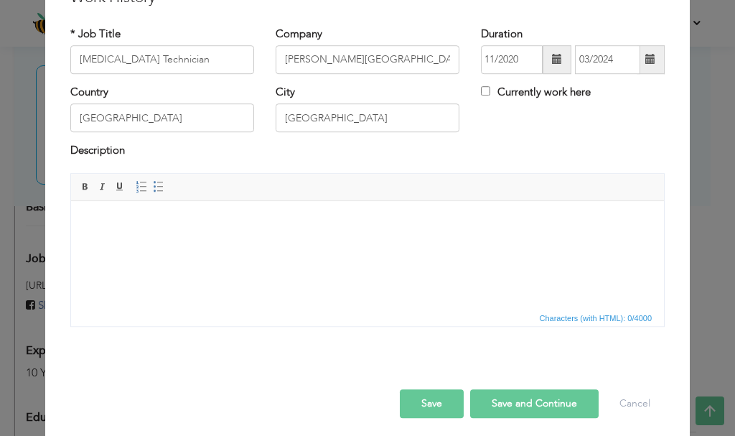
click at [429, 408] on button "Save" at bounding box center [432, 403] width 64 height 29
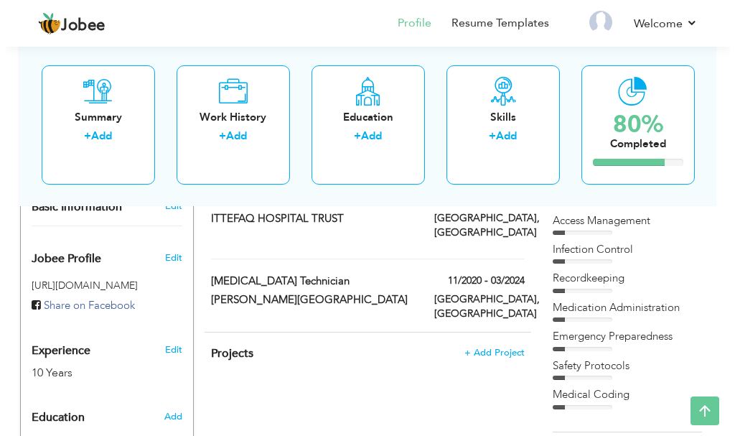
scroll to position [93, 0]
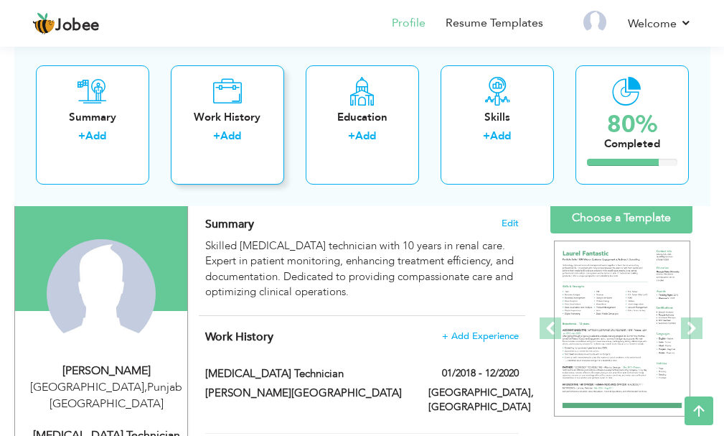
click at [235, 123] on div "Work History" at bounding box center [227, 116] width 90 height 15
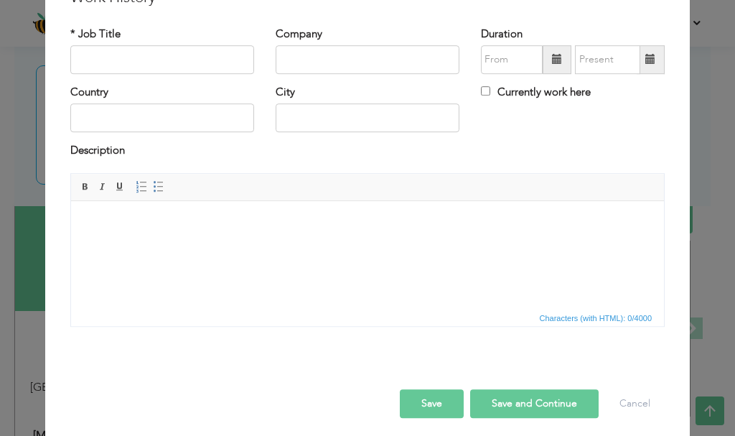
scroll to position [0, 0]
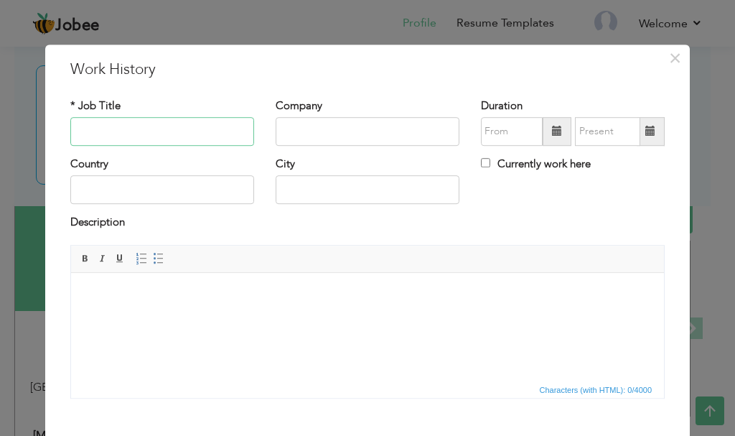
click at [155, 125] on input "text" at bounding box center [162, 131] width 184 height 29
type input "[MEDICAL_DATA] Technician"
type input "[PERSON_NAME]"
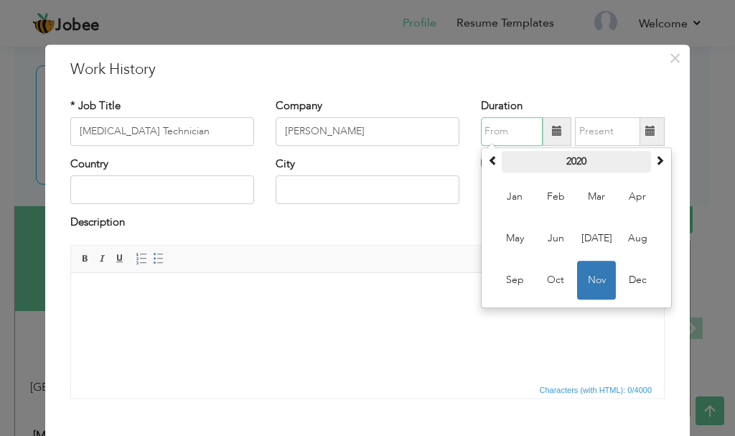
click at [578, 159] on th "2020" at bounding box center [576, 162] width 149 height 22
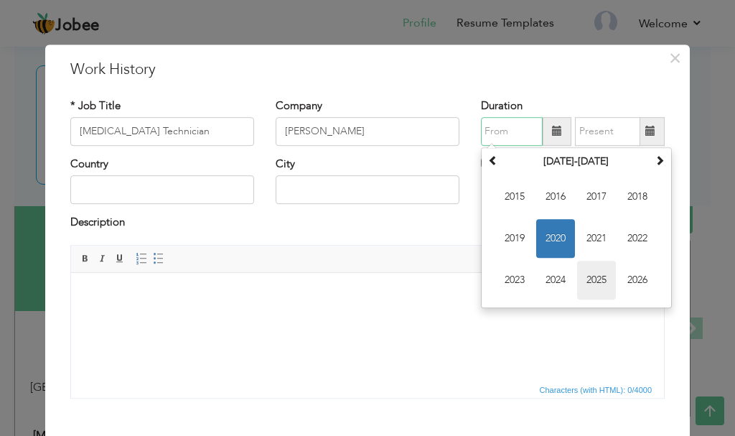
click at [586, 275] on span "2025" at bounding box center [596, 280] width 39 height 39
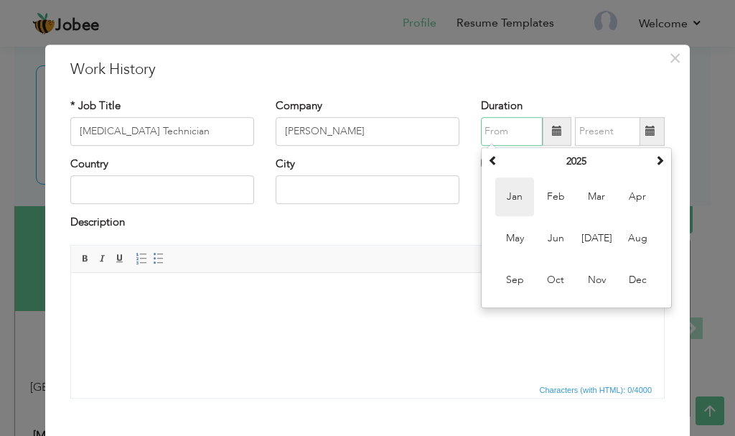
click at [516, 201] on span "Jan" at bounding box center [514, 196] width 39 height 39
type input "01/2025"
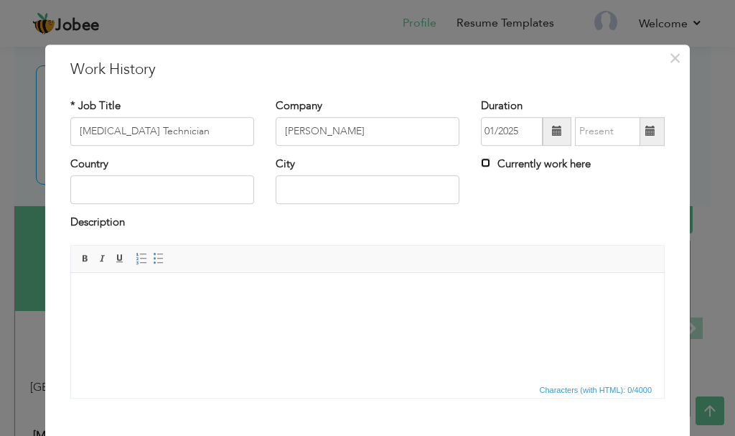
click at [482, 163] on input "Currently work here" at bounding box center [485, 162] width 9 height 9
checkbox input "true"
click at [164, 193] on input "text" at bounding box center [162, 190] width 184 height 29
type input "[GEOGRAPHIC_DATA]"
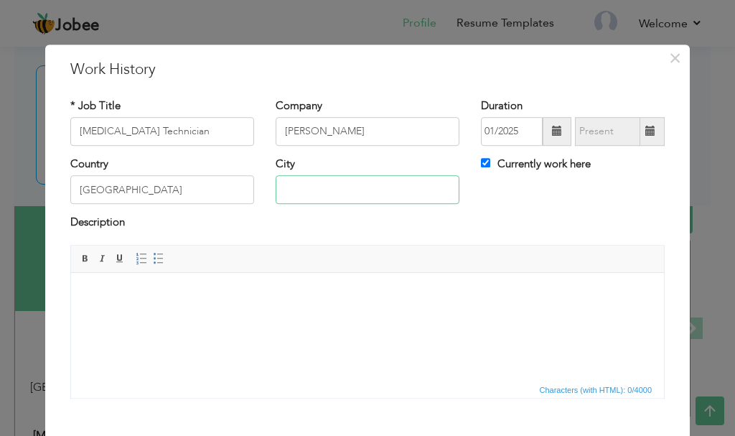
type input "[GEOGRAPHIC_DATA]"
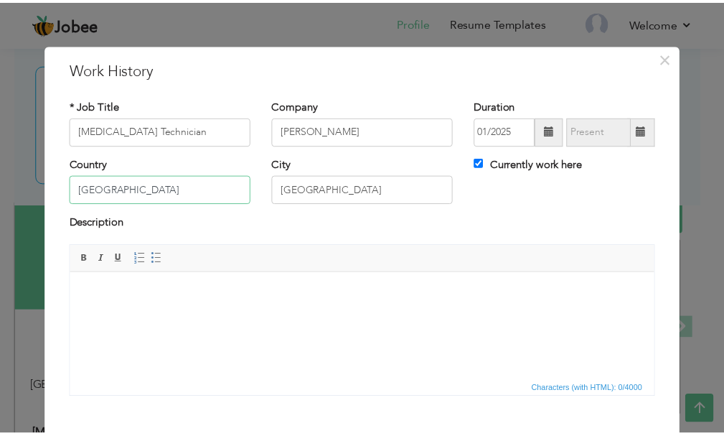
scroll to position [79, 0]
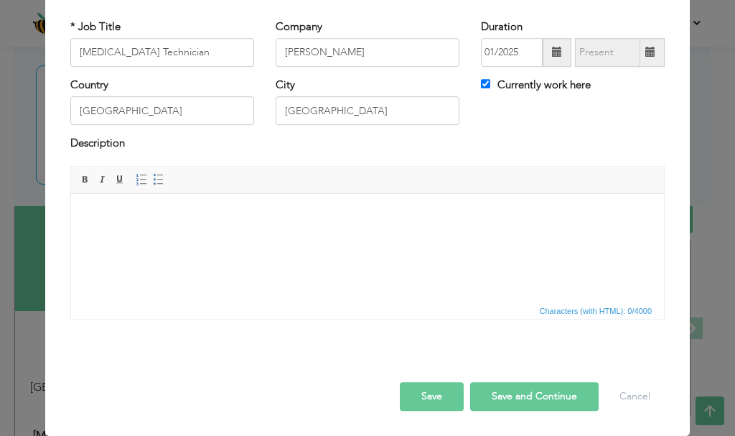
click at [426, 395] on button "Save" at bounding box center [432, 396] width 64 height 29
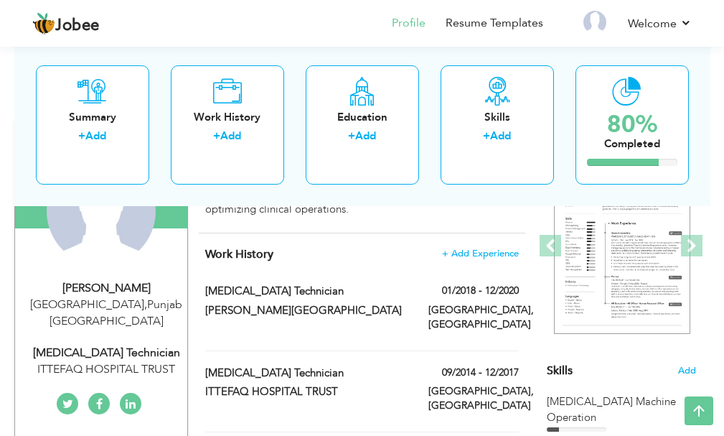
scroll to position [165, 0]
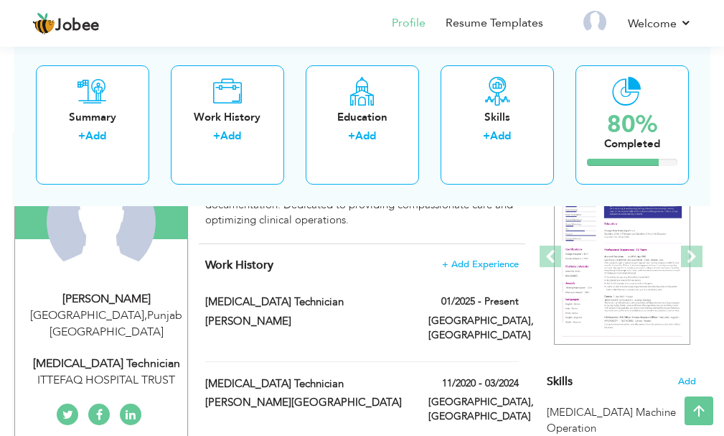
click at [126, 372] on div "ITTEFAQ HOSPITAL TRUST" at bounding box center [107, 380] width 162 height 17
select select "number:166"
select select "number:12"
type input "ITTEFAQ HOSPITAL TRUST"
type input "[MEDICAL_DATA] Technician"
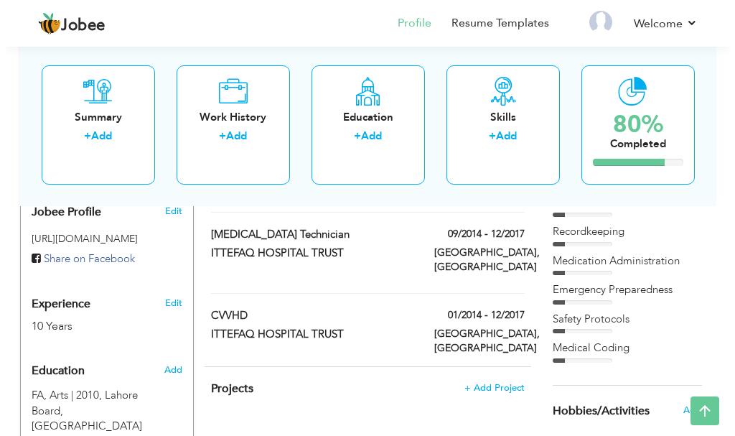
scroll to position [452, 0]
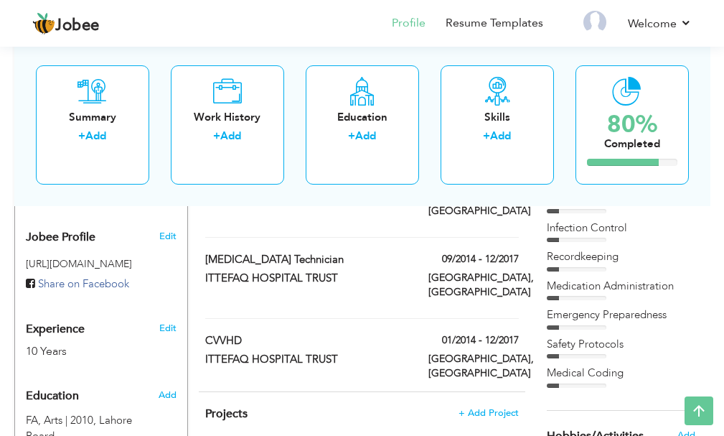
click at [88, 276] on span "Share on Facebook" at bounding box center [83, 283] width 91 height 14
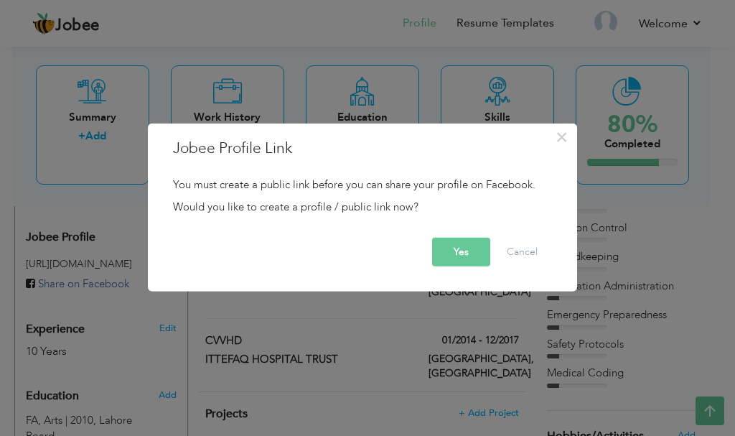
click at [458, 251] on button "Yes" at bounding box center [461, 252] width 58 height 29
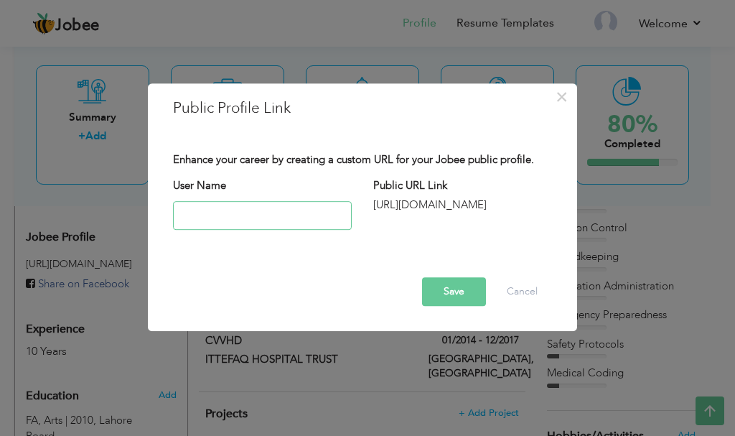
click at [252, 220] on input "text" at bounding box center [262, 215] width 179 height 29
paste input "https://www.facebook.com/umer.butt.36232"
type input "https://www.facebook.com/umer.butt.36232"
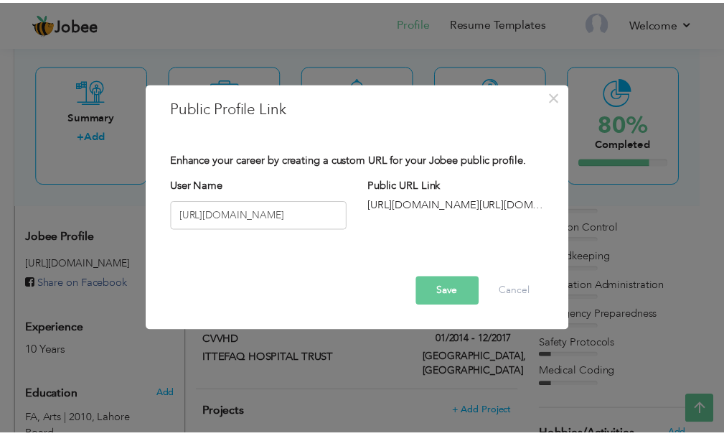
scroll to position [0, 0]
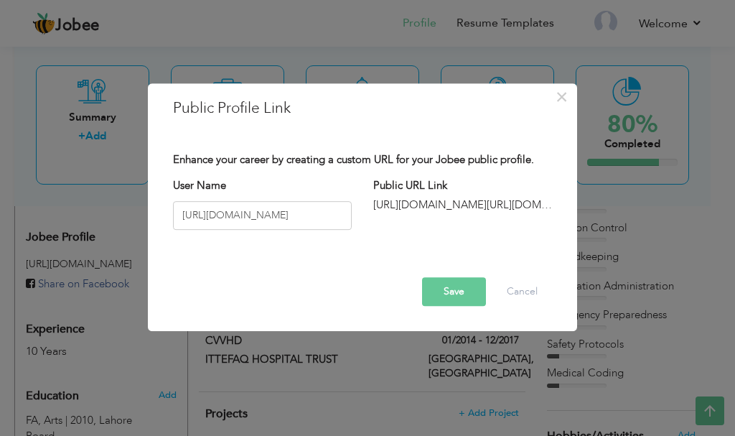
click at [462, 289] on button "Save" at bounding box center [454, 291] width 64 height 29
click at [460, 289] on button "Save" at bounding box center [454, 291] width 64 height 29
click at [454, 295] on button "Save" at bounding box center [454, 291] width 64 height 29
click at [204, 217] on input "https://www.facebook.com/umer.butt.36232" at bounding box center [262, 215] width 179 height 29
click at [436, 287] on button "Save" at bounding box center [454, 291] width 64 height 29
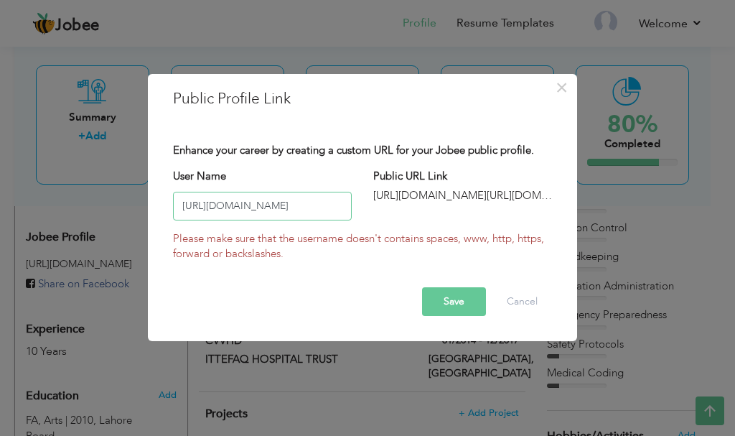
click at [197, 207] on input "http://www.facebook.com/umer.butt.36232" at bounding box center [262, 206] width 179 height 29
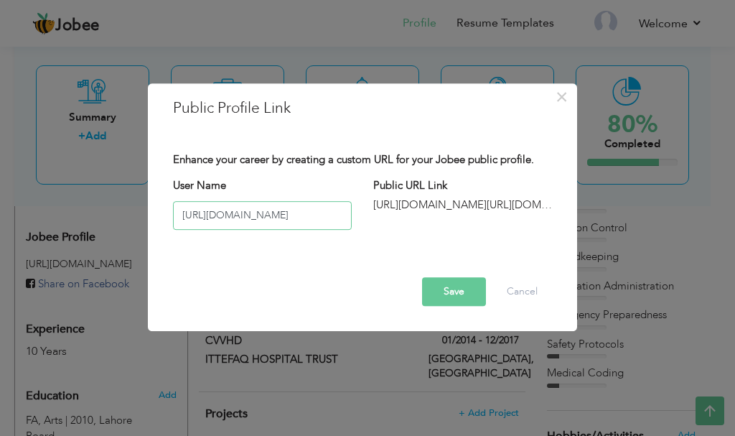
type input "https://www.facebook.com/umer.butt.36232"
click at [445, 286] on button "Save" at bounding box center [454, 291] width 64 height 29
click at [523, 292] on button "Cancel" at bounding box center [522, 291] width 60 height 29
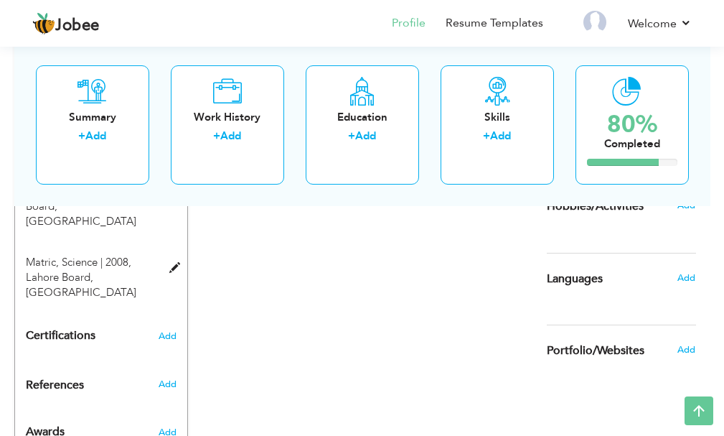
scroll to position [694, 0]
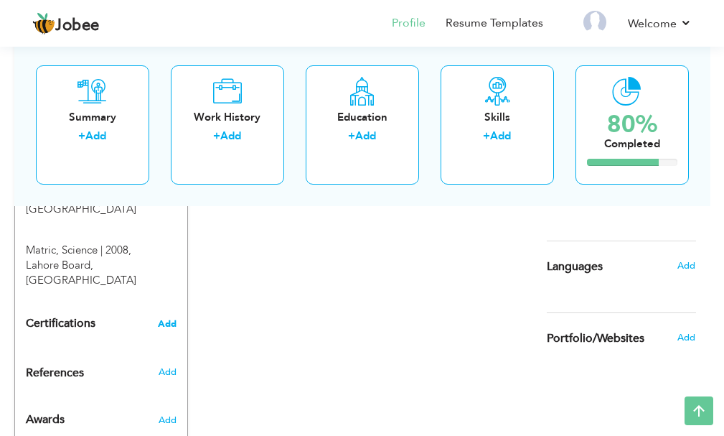
click at [170, 319] on span "Add" at bounding box center [167, 324] width 19 height 10
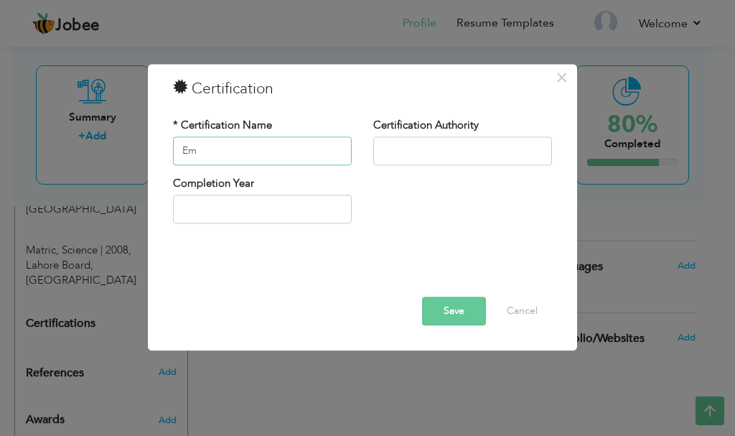
type input "E"
type input "Best Employee of the Month"
type input "Chief Operating Officer"
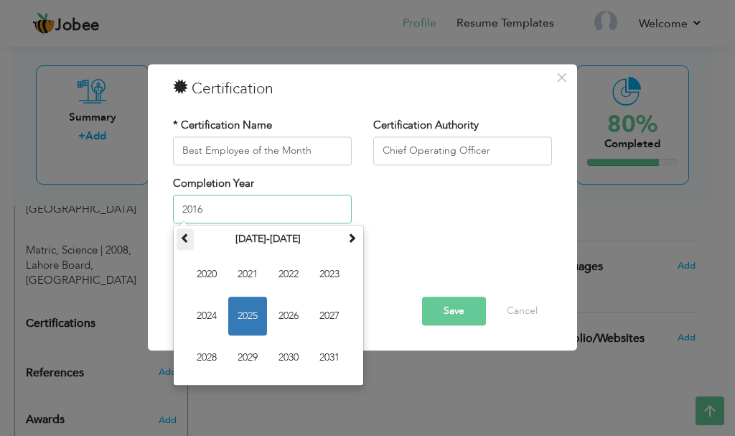
click at [190, 240] on th at bounding box center [185, 240] width 17 height 22
click at [296, 319] on span "2016" at bounding box center [288, 316] width 39 height 39
type input "2016"
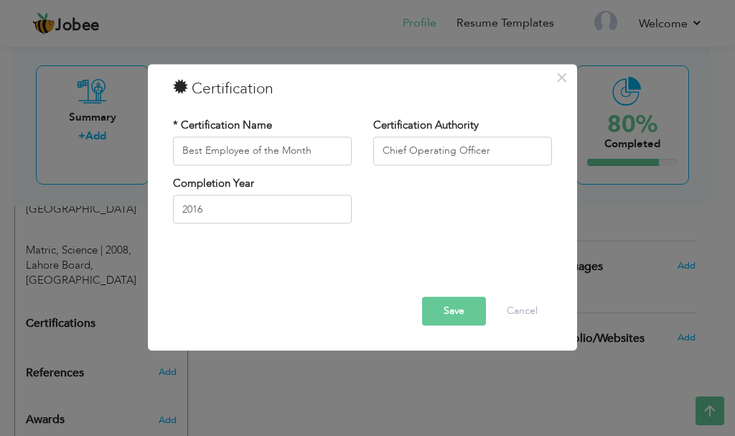
click at [461, 307] on button "Save" at bounding box center [454, 310] width 64 height 29
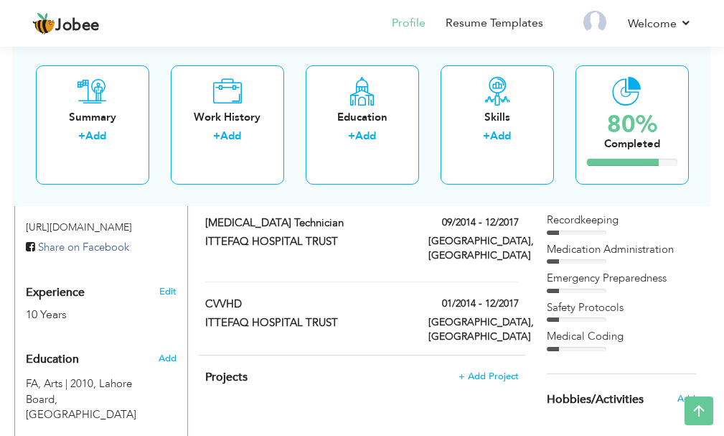
scroll to position [502, 0]
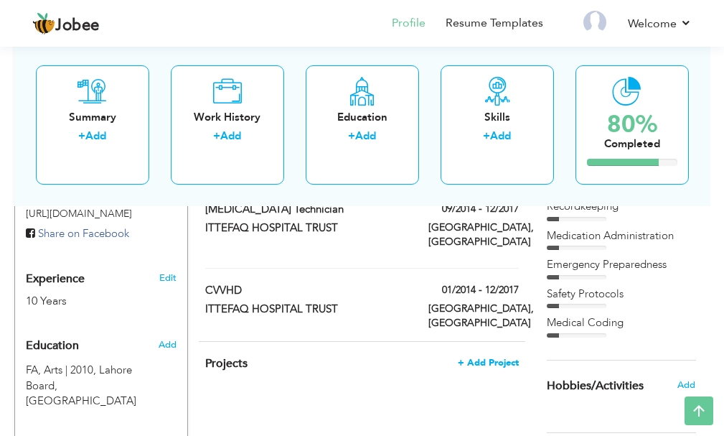
click at [502, 357] on span "+ Add Project" at bounding box center [488, 362] width 61 height 10
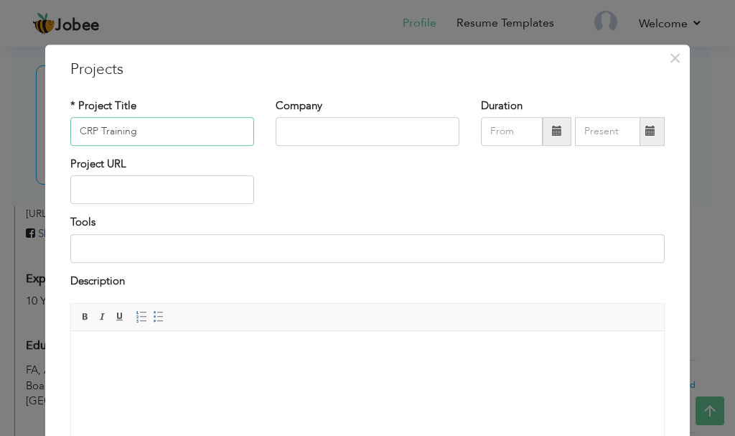
type input "CRP Training"
type input "ITTEFAQ HOSPITAL TRUST"
click at [520, 134] on input "08/2025" at bounding box center [512, 131] width 62 height 29
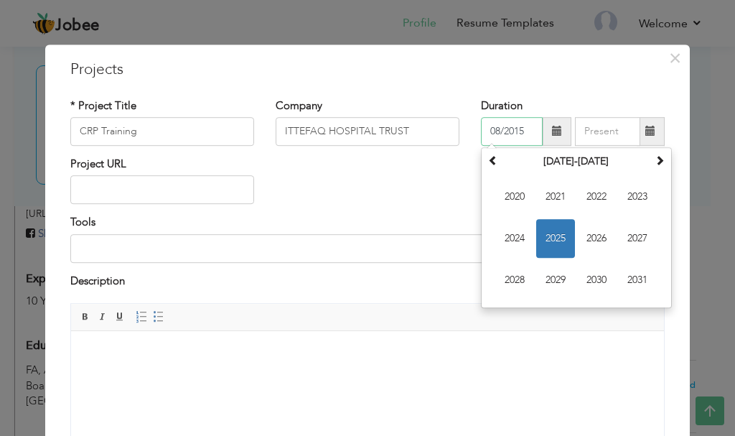
type input "08/2015"
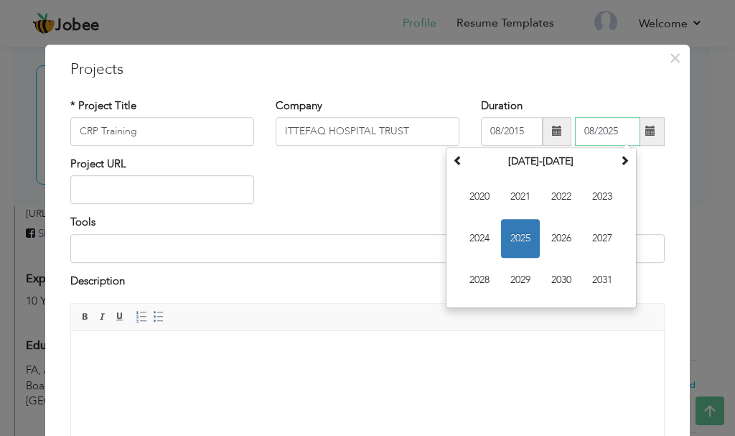
click at [523, 233] on span "2025" at bounding box center [520, 238] width 39 height 39
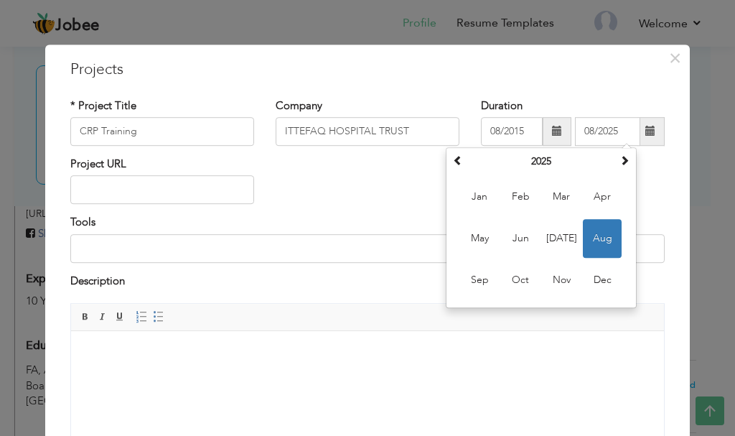
click at [654, 171] on div "Project URL" at bounding box center [368, 185] width 616 height 58
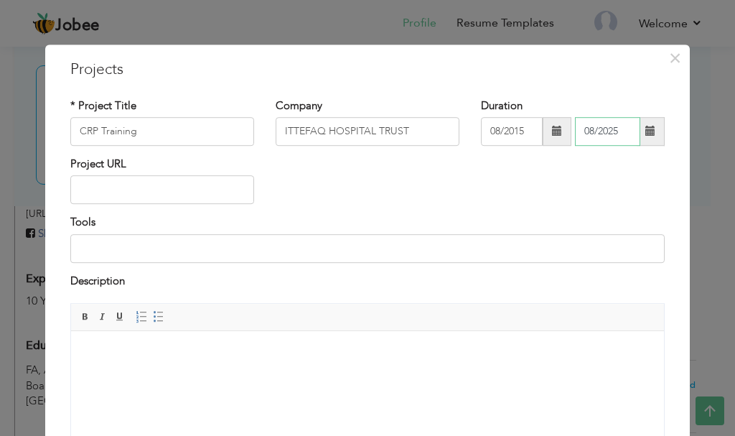
click at [589, 128] on input "08/2025" at bounding box center [607, 131] width 65 height 29
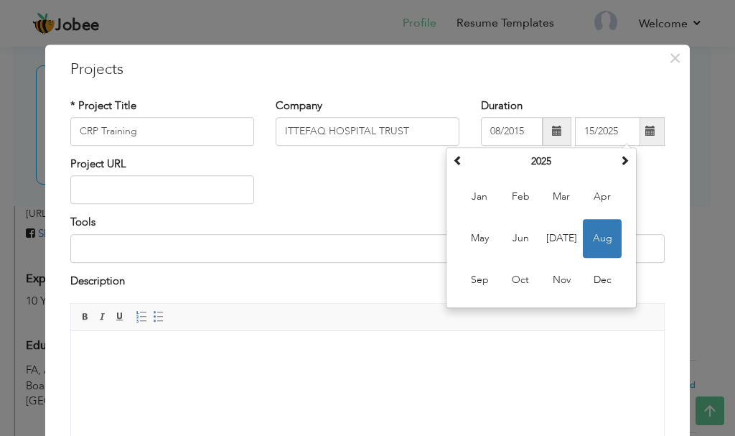
type input "08/2025"
click at [660, 205] on div "Project URL" at bounding box center [368, 185] width 616 height 58
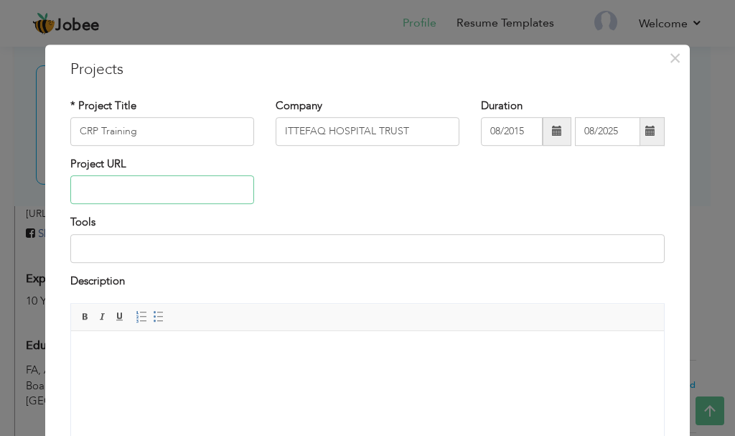
click at [161, 190] on input "text" at bounding box center [162, 190] width 184 height 29
click at [669, 60] on span "×" at bounding box center [675, 58] width 12 height 26
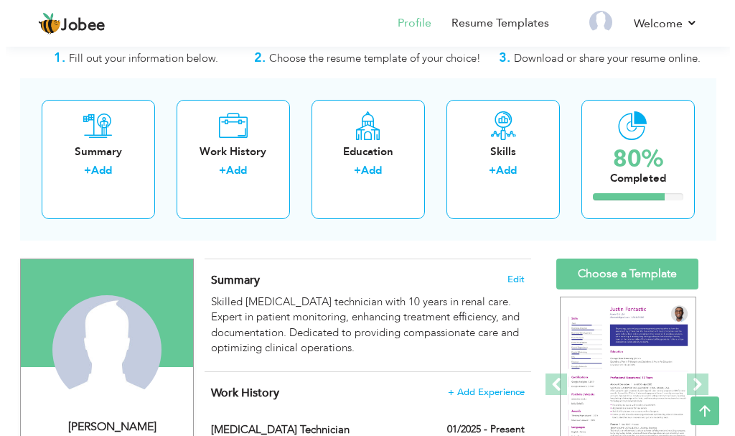
scroll to position [0, 0]
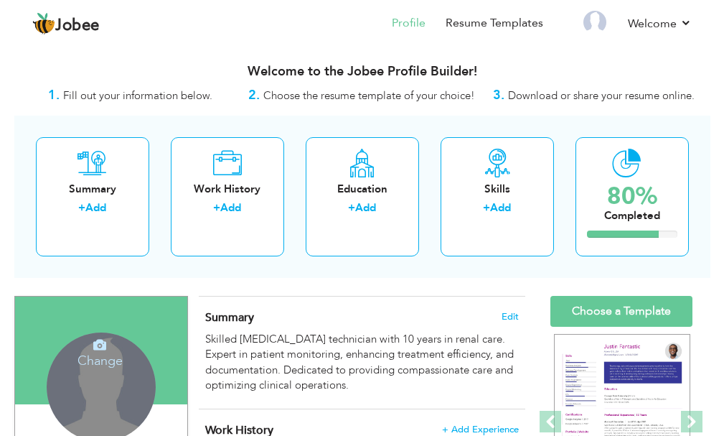
click at [104, 360] on h4 "Change" at bounding box center [100, 351] width 103 height 34
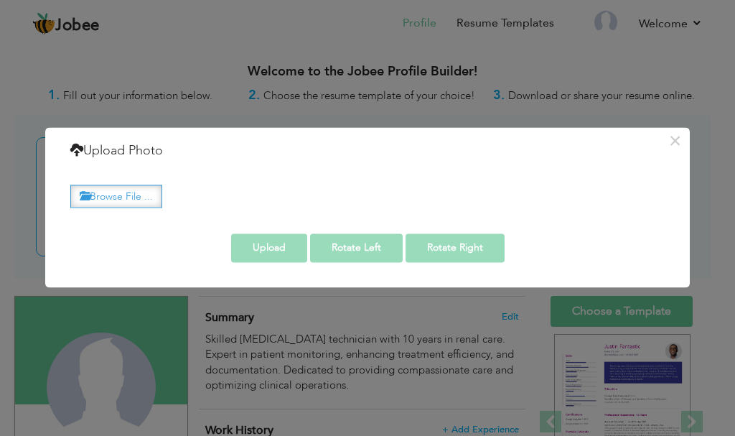
click at [125, 199] on label "Browse File ..." at bounding box center [116, 196] width 92 height 22
click at [0, 0] on input "Browse File ..." at bounding box center [0, 0] width 0 height 0
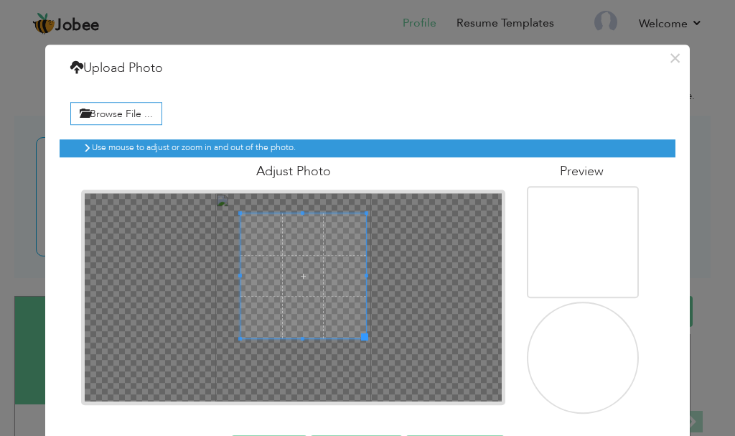
click at [311, 267] on span at bounding box center [302, 275] width 125 height 125
click at [299, 290] on span at bounding box center [302, 274] width 125 height 125
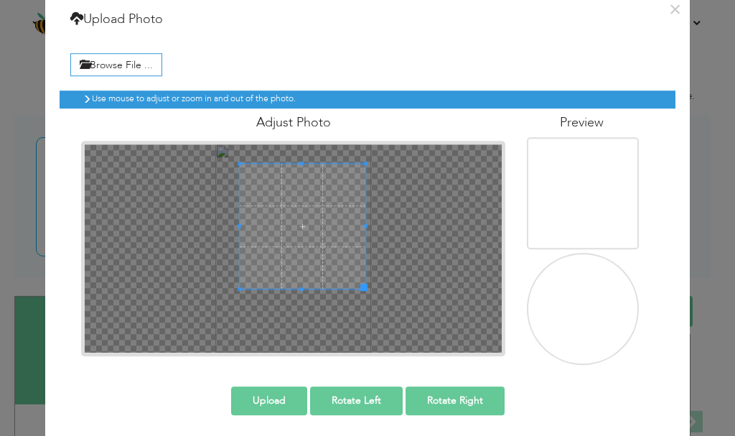
scroll to position [53, 0]
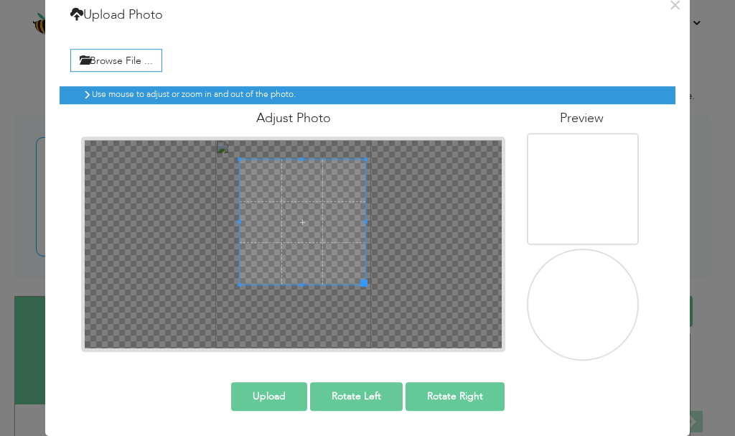
click at [281, 395] on button "Upload" at bounding box center [269, 396] width 76 height 29
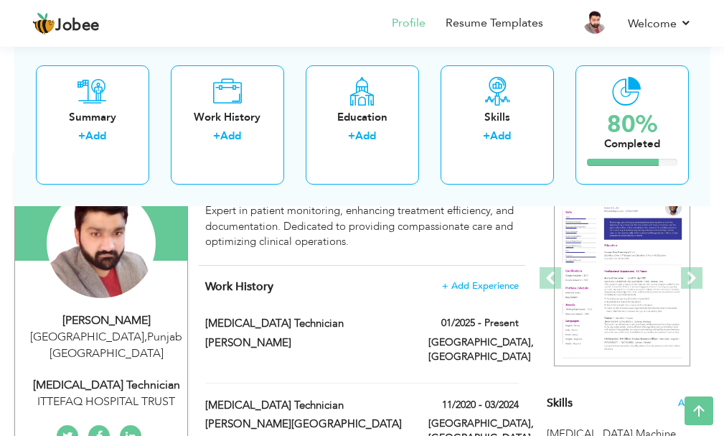
scroll to position [146, 0]
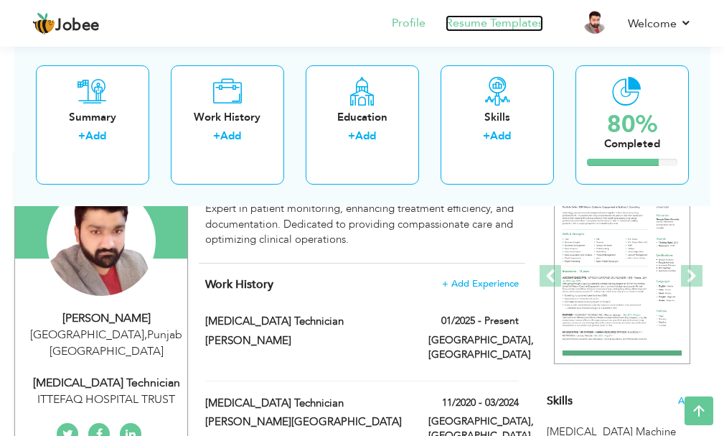
click at [510, 24] on link "Resume Templates" at bounding box center [495, 23] width 98 height 17
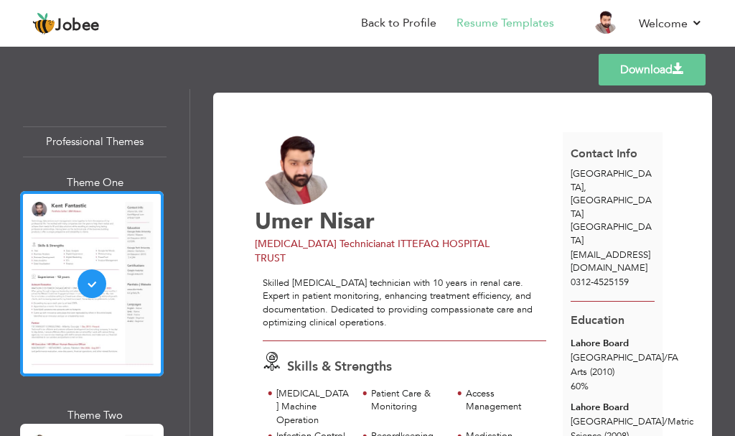
click at [653, 63] on link "Download" at bounding box center [652, 70] width 107 height 32
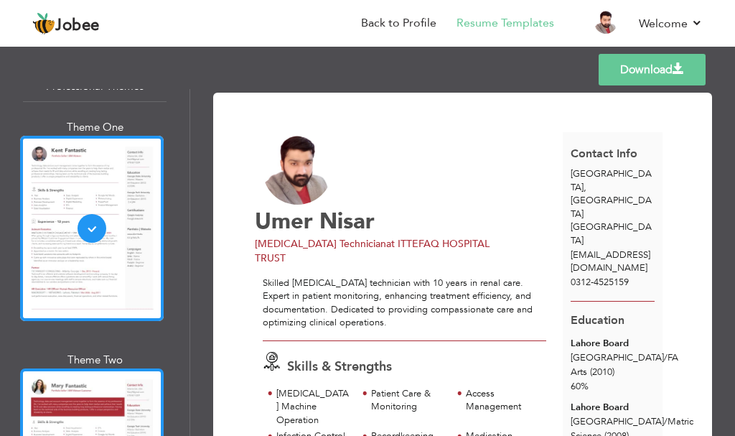
scroll to position [215, 0]
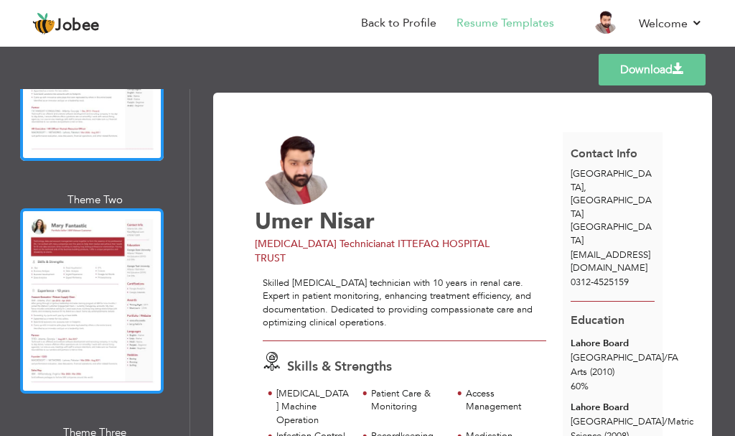
click at [126, 261] on div at bounding box center [92, 300] width 144 height 185
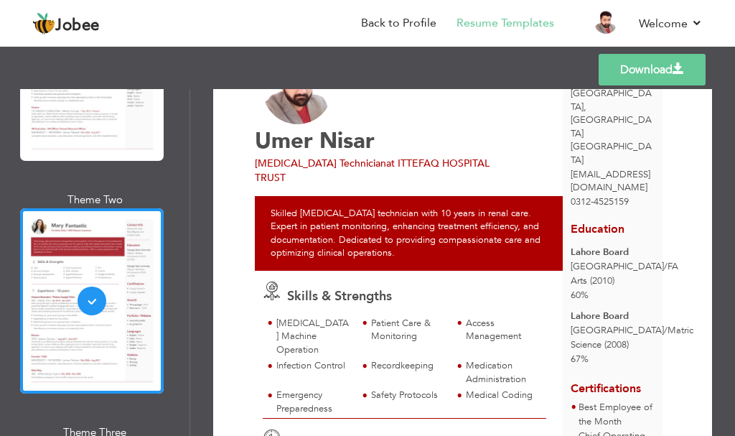
scroll to position [0, 0]
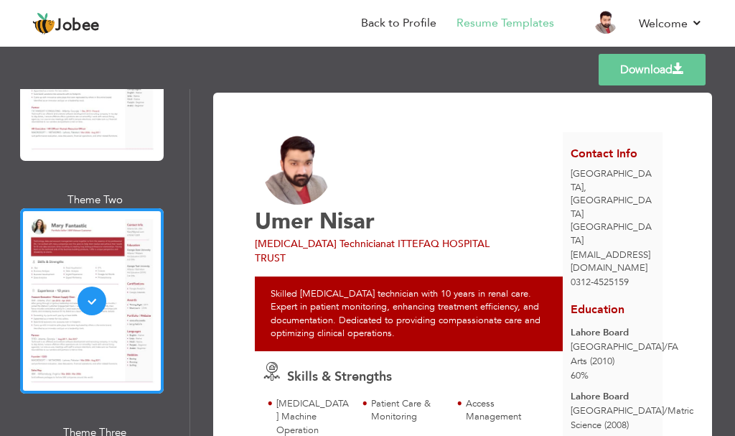
click at [654, 72] on link "Download" at bounding box center [652, 70] width 107 height 32
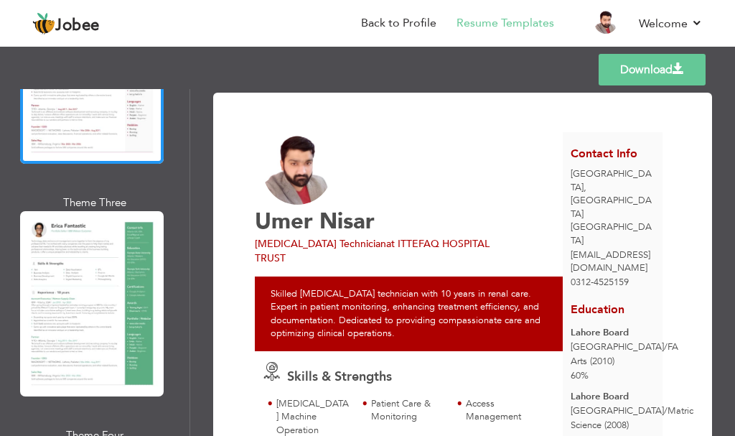
scroll to position [431, 0]
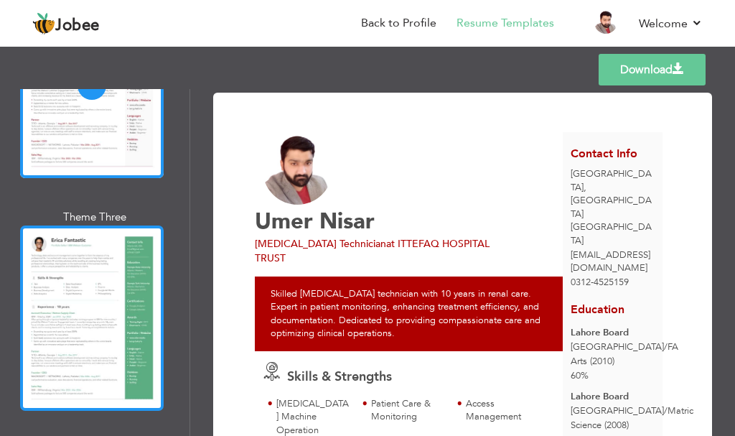
click at [91, 321] on div at bounding box center [92, 317] width 144 height 185
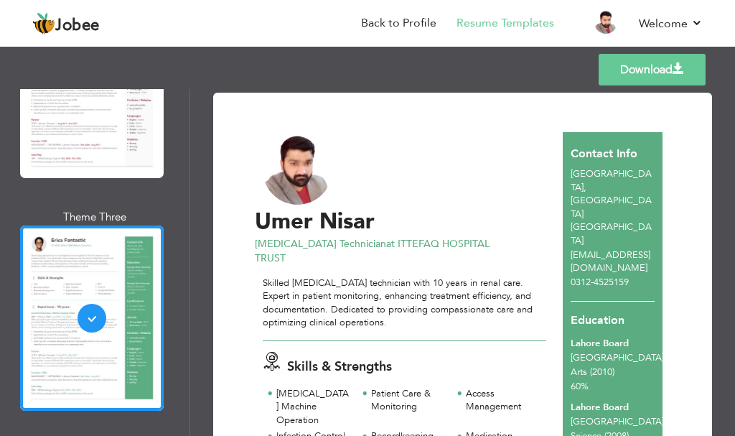
click at [646, 69] on link "Download" at bounding box center [652, 70] width 107 height 32
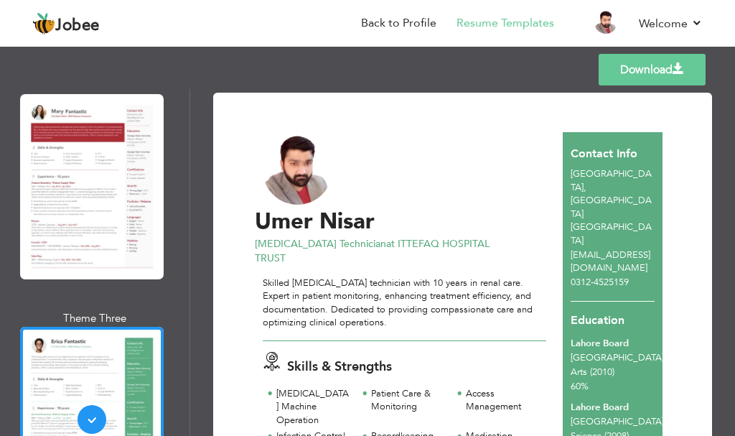
scroll to position [72, 0]
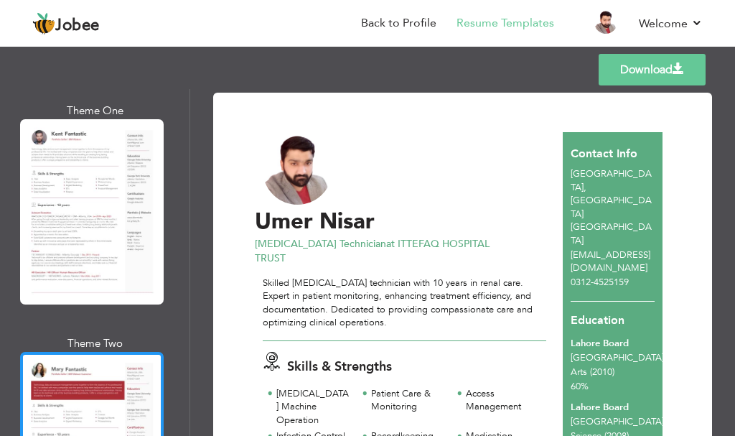
click at [118, 398] on div at bounding box center [92, 444] width 144 height 185
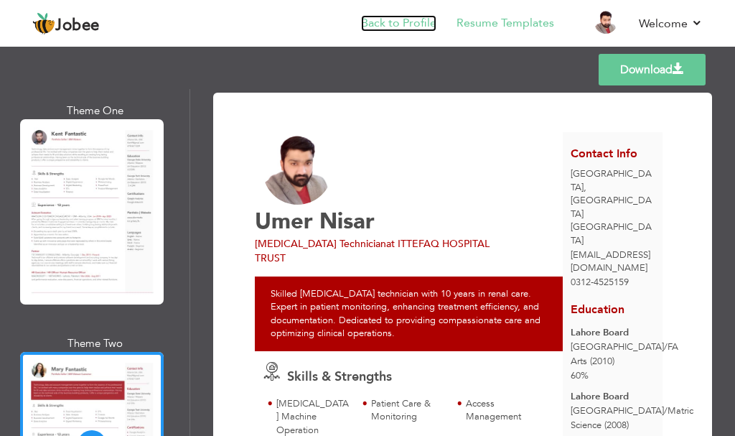
click at [419, 24] on link "Back to Profile" at bounding box center [398, 23] width 75 height 17
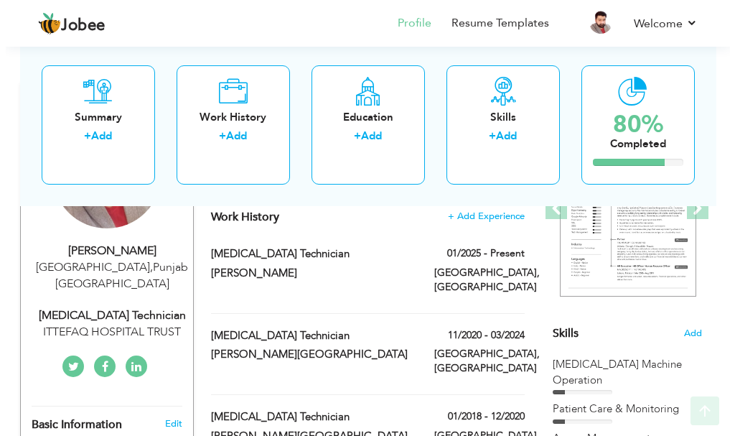
scroll to position [215, 0]
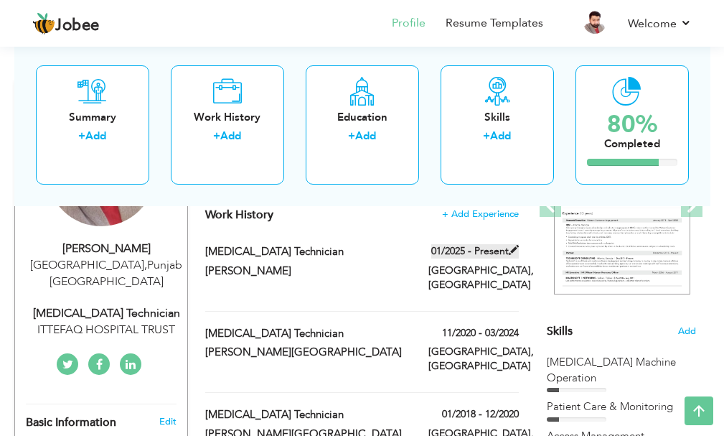
click at [511, 246] on span at bounding box center [514, 250] width 10 height 10
type input "[MEDICAL_DATA] Technician"
type input "[PERSON_NAME]"
type input "01/2025"
type input "[GEOGRAPHIC_DATA]"
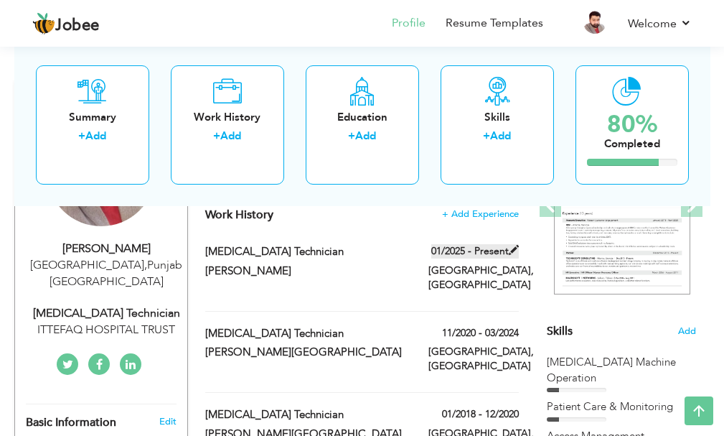
type input "[GEOGRAPHIC_DATA]"
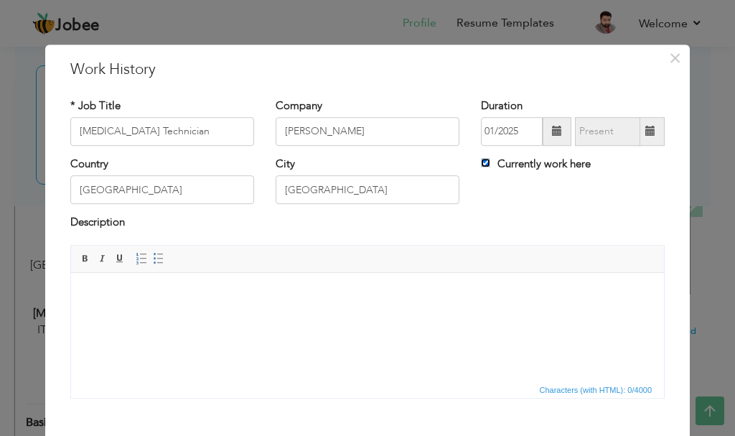
click at [481, 161] on input "Currently work here" at bounding box center [485, 162] width 9 height 9
click at [484, 166] on input "Currently work here" at bounding box center [485, 162] width 9 height 9
checkbox input "true"
click at [520, 130] on input "01/2025" at bounding box center [512, 131] width 62 height 29
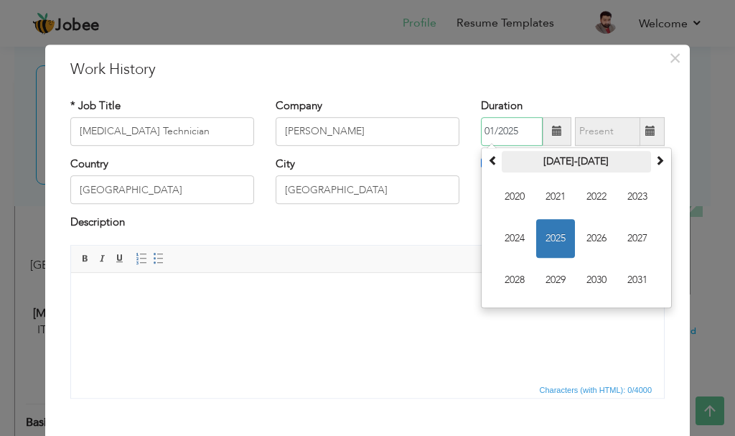
click at [566, 153] on th "2020-2031" at bounding box center [576, 162] width 149 height 22
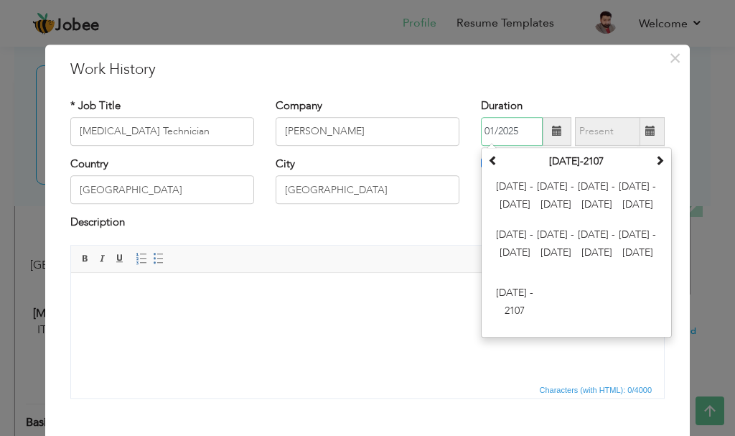
click at [566, 153] on th "2000-2107" at bounding box center [576, 162] width 149 height 22
click at [585, 184] on span "2024 - 2035" at bounding box center [596, 196] width 39 height 39
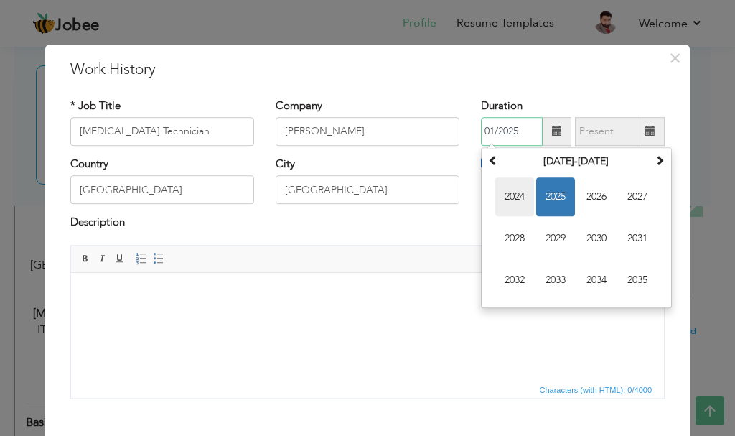
click at [517, 199] on span "2024" at bounding box center [514, 196] width 39 height 39
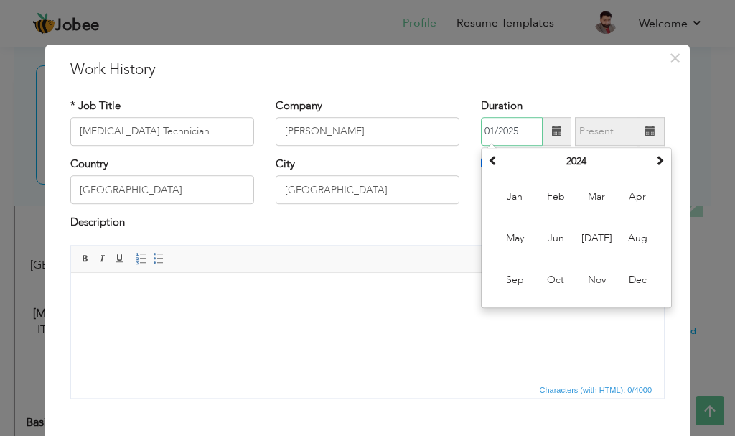
click at [517, 199] on span "Jan" at bounding box center [514, 196] width 39 height 39
type input "01/2024"
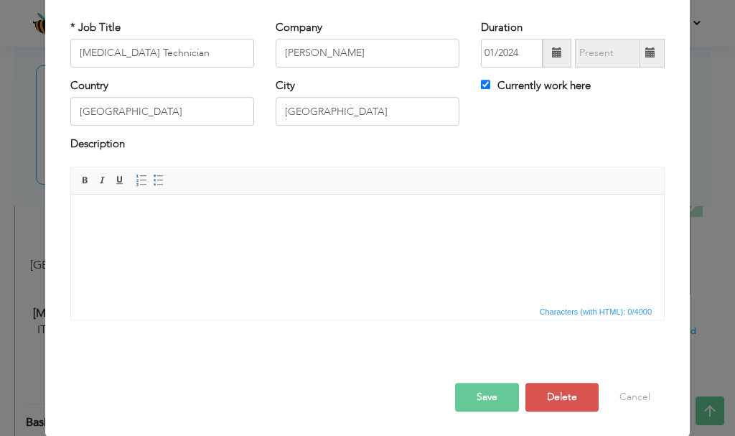
scroll to position [79, 0]
click at [487, 391] on button "Save" at bounding box center [487, 396] width 64 height 29
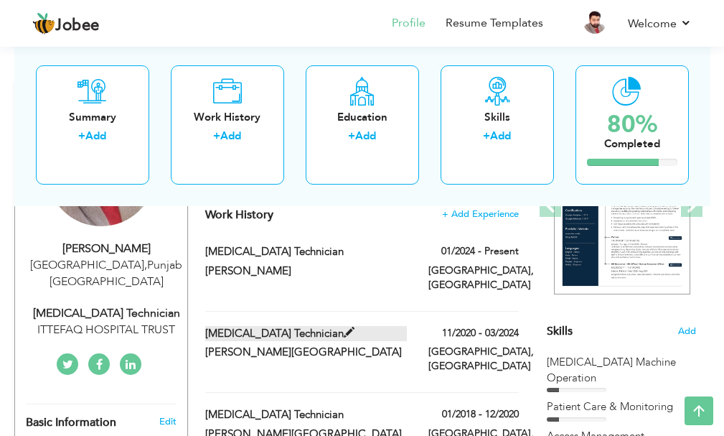
click at [344, 327] on span at bounding box center [349, 332] width 11 height 11
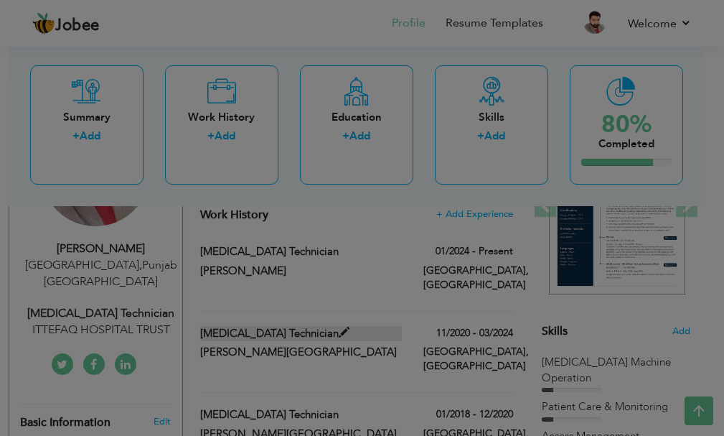
type input "[PERSON_NAME][GEOGRAPHIC_DATA]"
type input "11/2020"
type input "03/2024"
checkbox input "false"
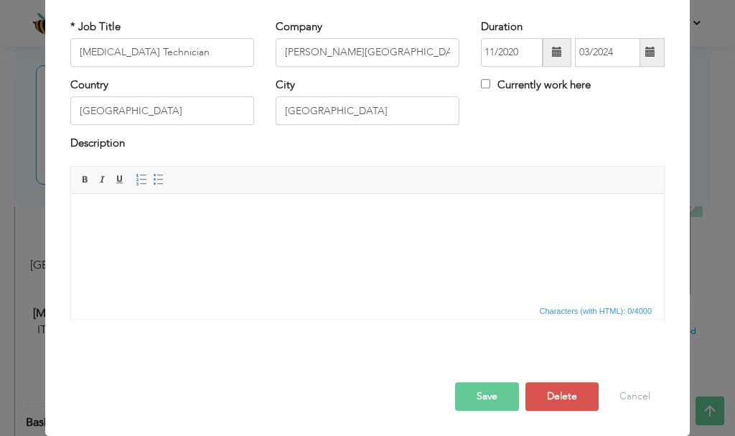
scroll to position [0, 0]
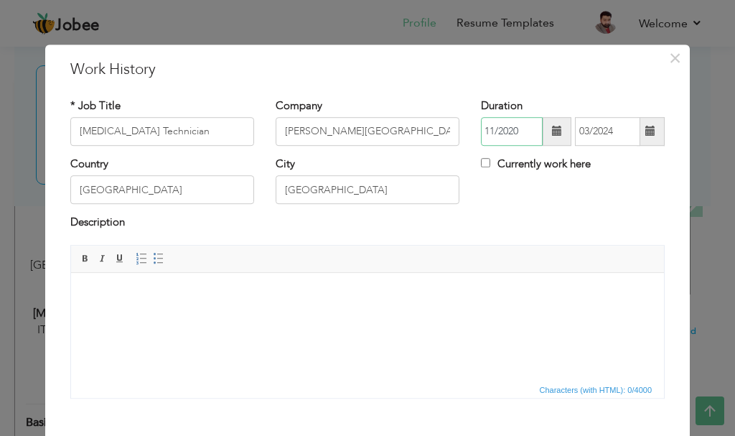
click at [509, 131] on input "11/2020" at bounding box center [512, 131] width 62 height 29
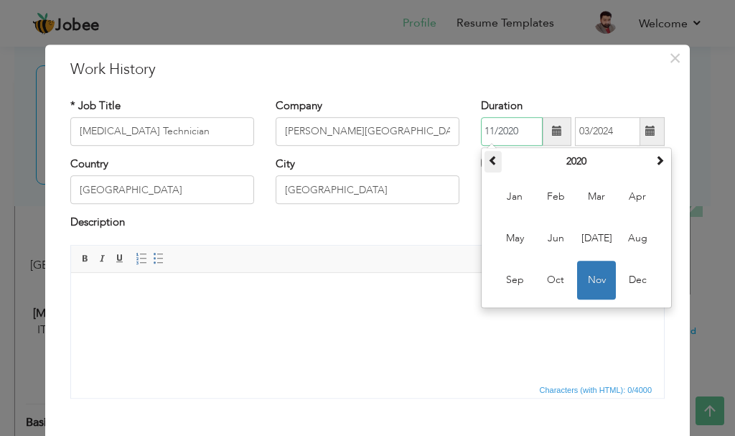
click at [488, 157] on span at bounding box center [493, 160] width 10 height 10
click at [507, 195] on span "Jan" at bounding box center [514, 196] width 39 height 39
type input "01/2019"
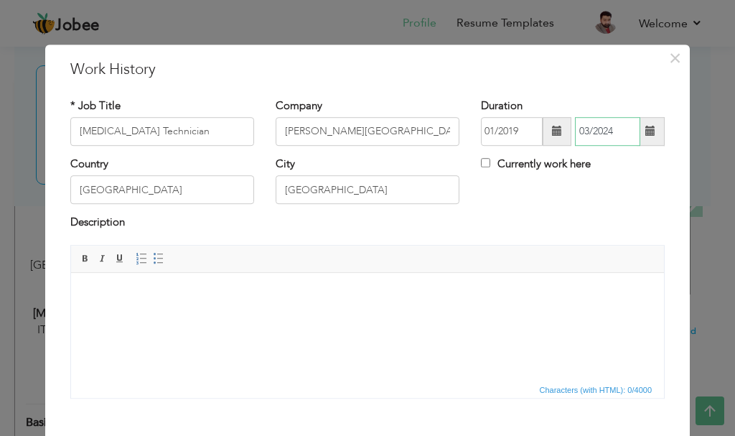
click at [612, 134] on input "03/2024" at bounding box center [607, 131] width 65 height 29
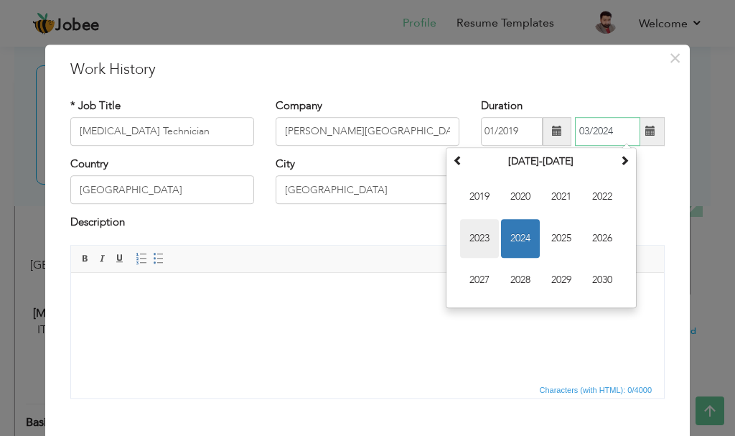
click at [482, 235] on span "2023" at bounding box center [479, 238] width 39 height 39
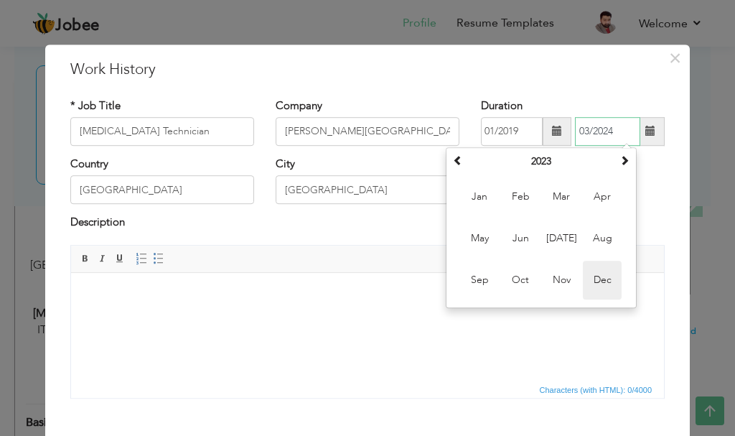
click at [594, 278] on span "Dec" at bounding box center [602, 280] width 39 height 39
type input "12/2023"
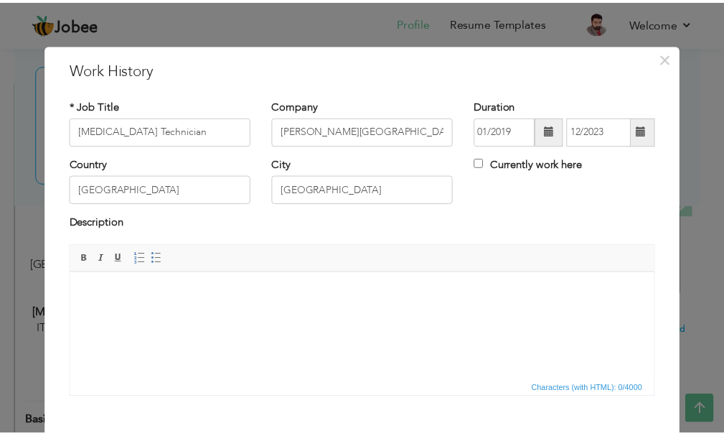
scroll to position [79, 0]
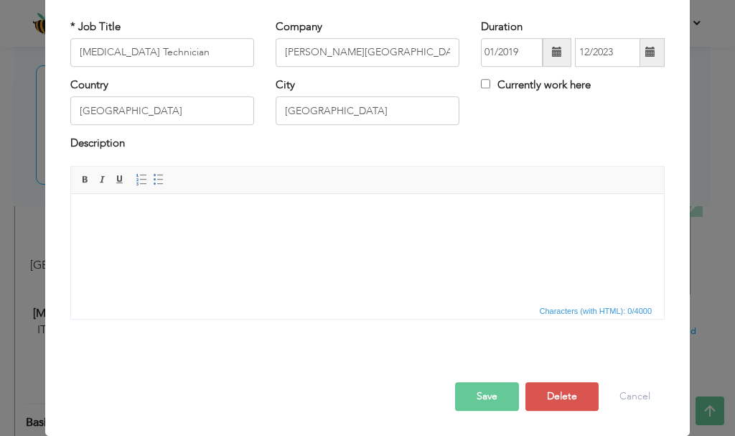
click at [486, 398] on button "Save" at bounding box center [487, 396] width 64 height 29
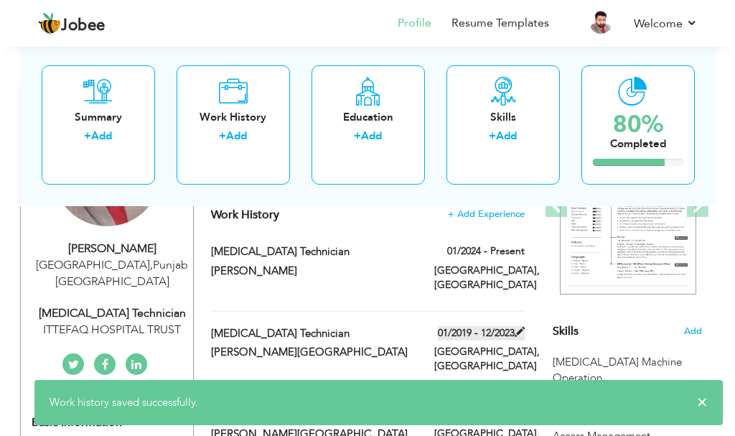
scroll to position [287, 0]
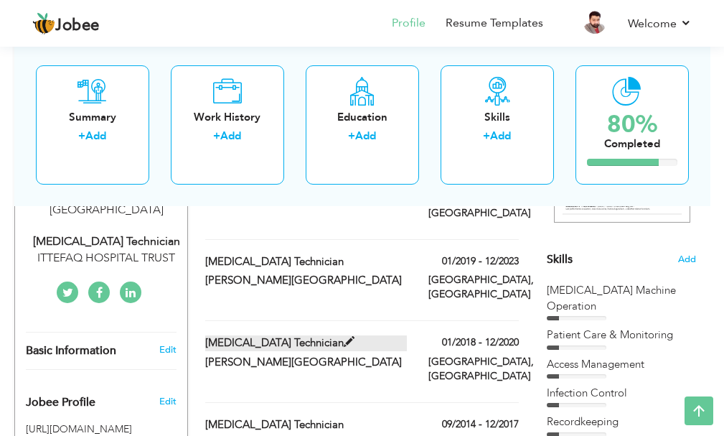
click at [344, 337] on span at bounding box center [349, 342] width 11 height 11
type input "[PERSON_NAME][GEOGRAPHIC_DATA]"
type input "01/2018"
type input "12/2020"
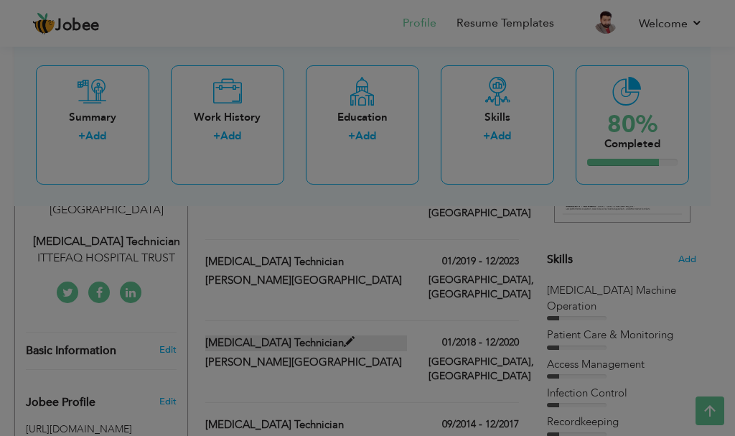
scroll to position [0, 0]
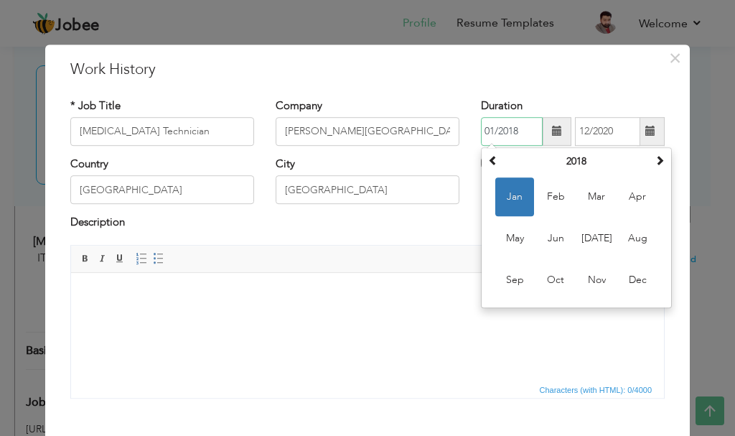
click at [514, 130] on input "01/2018" at bounding box center [512, 131] width 62 height 29
click at [563, 156] on th "2018" at bounding box center [576, 162] width 149 height 22
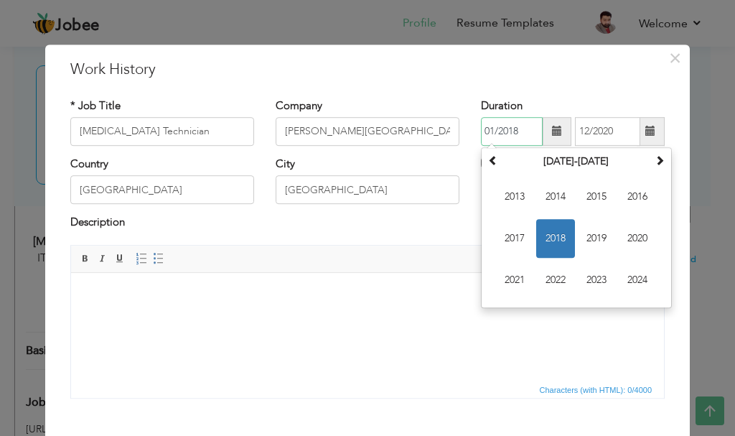
click at [510, 239] on span "2017" at bounding box center [514, 238] width 39 height 39
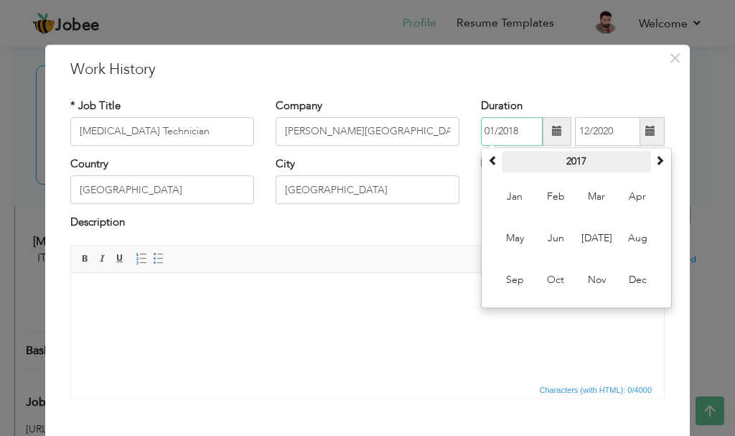
click at [568, 159] on th "2017" at bounding box center [576, 162] width 149 height 22
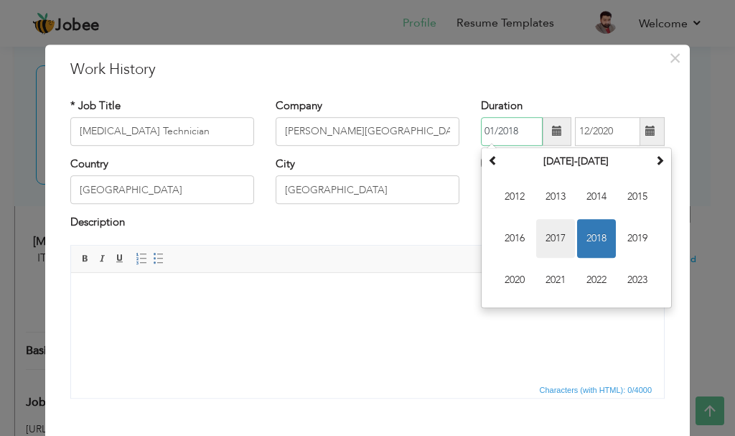
click at [556, 240] on span "2017" at bounding box center [555, 238] width 39 height 39
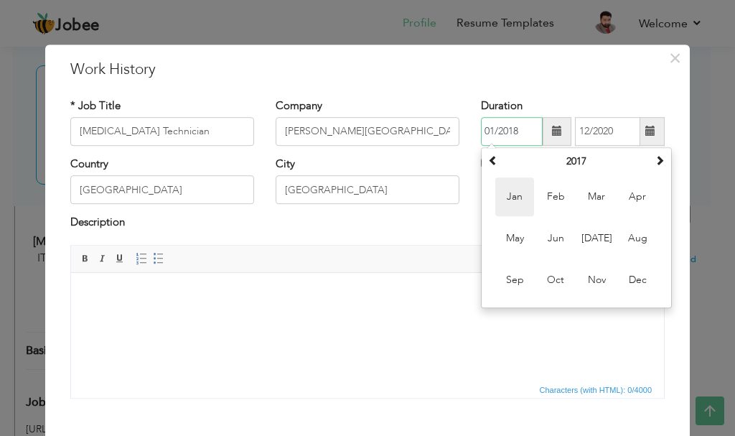
click at [516, 198] on span "Jan" at bounding box center [514, 196] width 39 height 39
type input "01/2017"
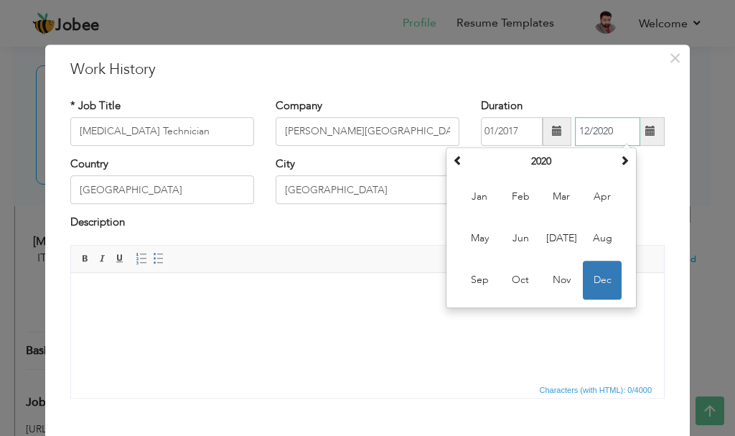
click at [614, 129] on input "12/2020" at bounding box center [607, 131] width 65 height 29
click at [456, 162] on span at bounding box center [458, 160] width 10 height 10
click at [599, 279] on span "Dec" at bounding box center [602, 280] width 39 height 39
type input "12/2019"
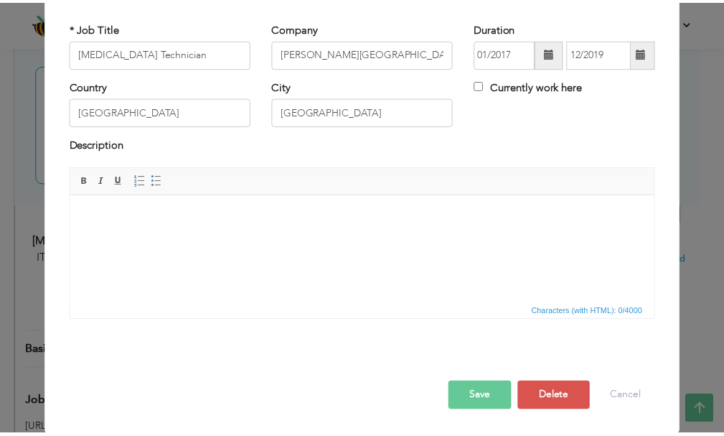
scroll to position [79, 0]
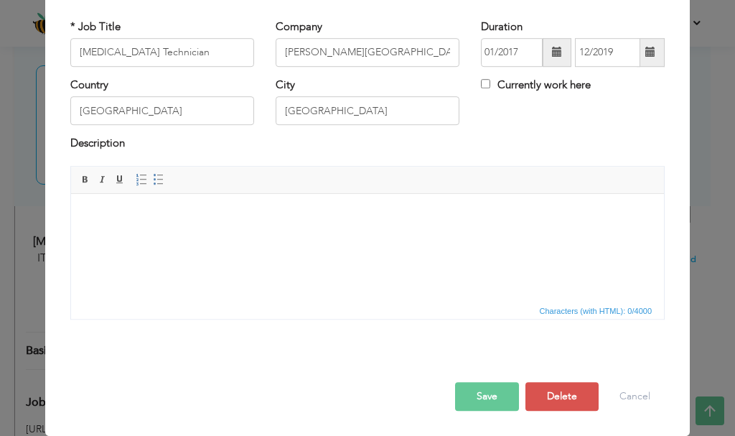
click at [482, 395] on button "Save" at bounding box center [487, 396] width 64 height 29
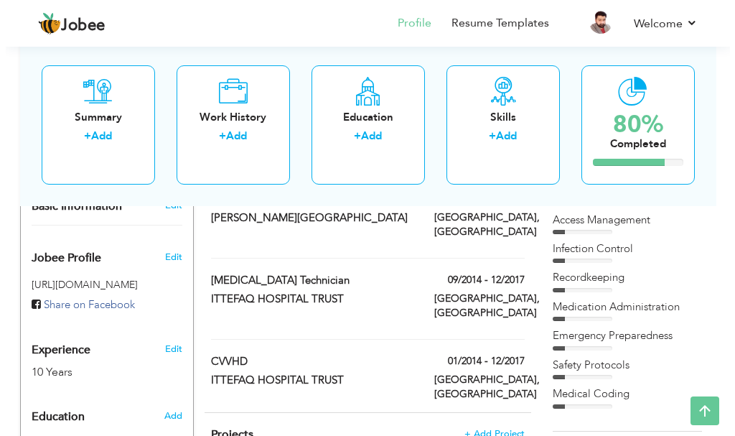
scroll to position [431, 0]
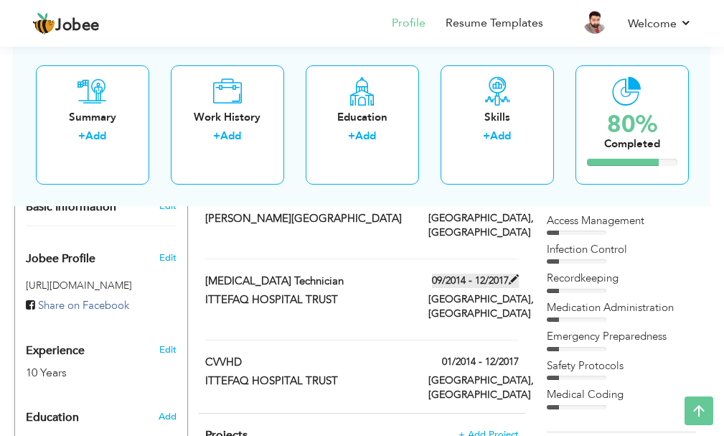
click at [510, 274] on span at bounding box center [514, 279] width 10 height 10
type input "ITTEFAQ HOSPITAL TRUST"
type input "09/2014"
type input "12/2017"
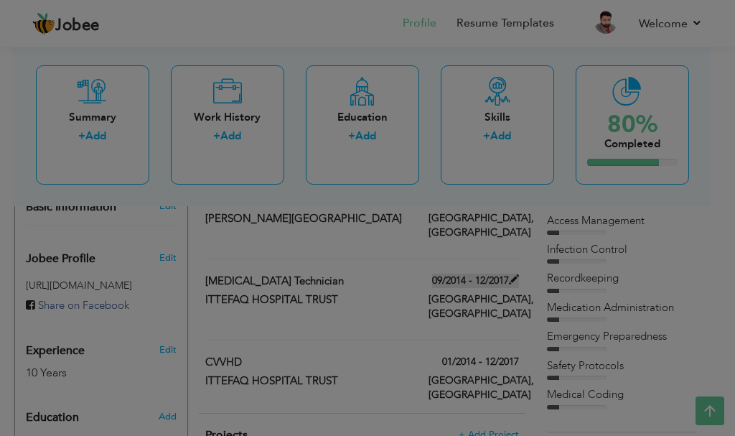
scroll to position [0, 0]
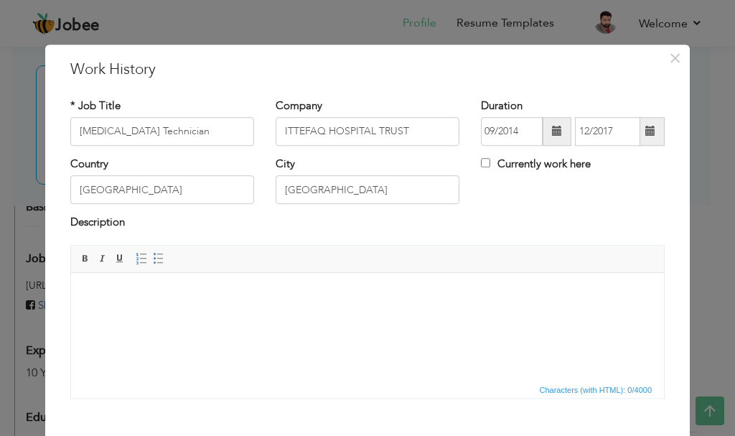
click at [552, 132] on span at bounding box center [557, 131] width 10 height 10
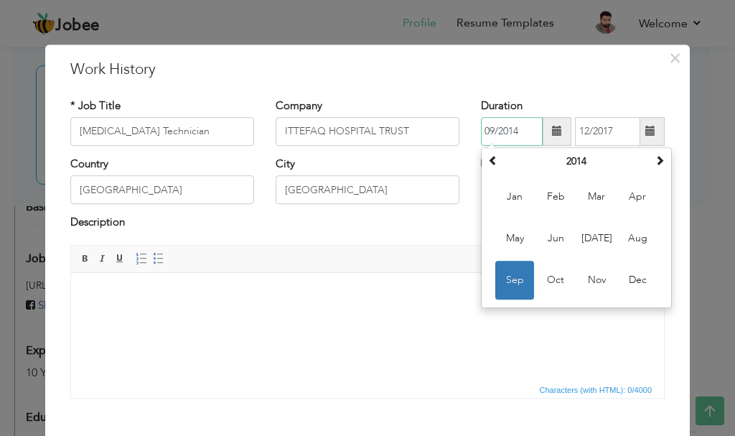
click at [510, 200] on span "Jan" at bounding box center [514, 196] width 39 height 39
type input "01/2014"
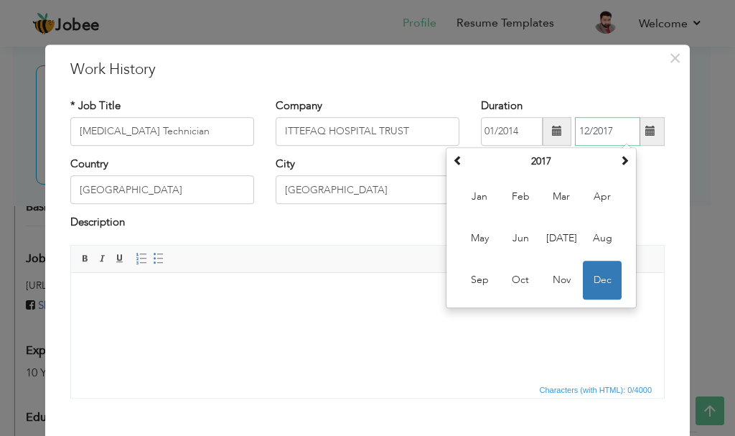
click at [616, 133] on input "12/2017" at bounding box center [607, 131] width 65 height 29
click at [600, 278] on span "Dec" at bounding box center [602, 280] width 39 height 39
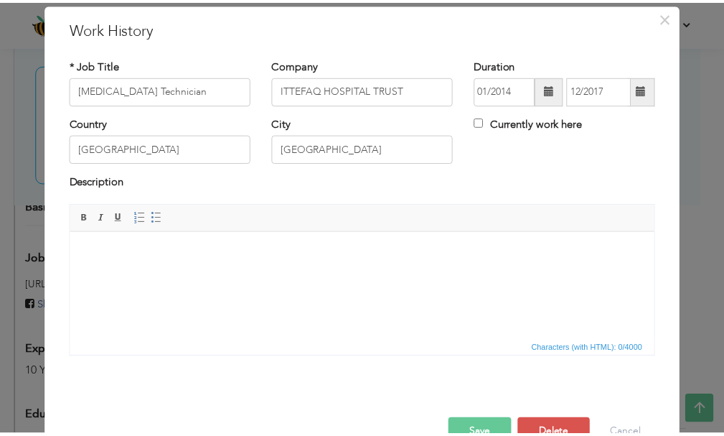
scroll to position [79, 0]
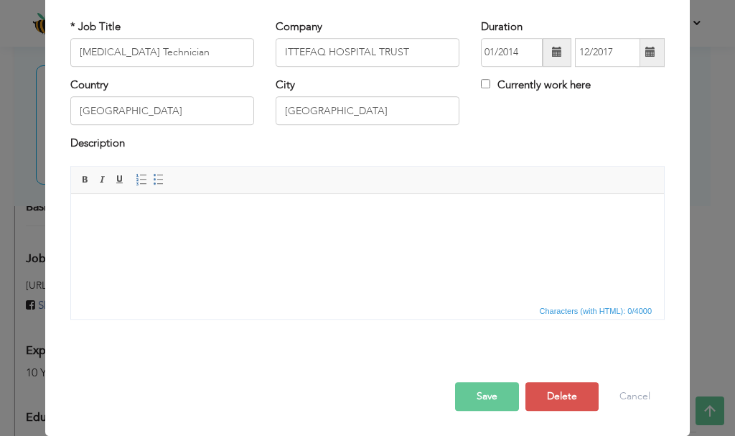
click at [497, 395] on button "Save" at bounding box center [487, 396] width 64 height 29
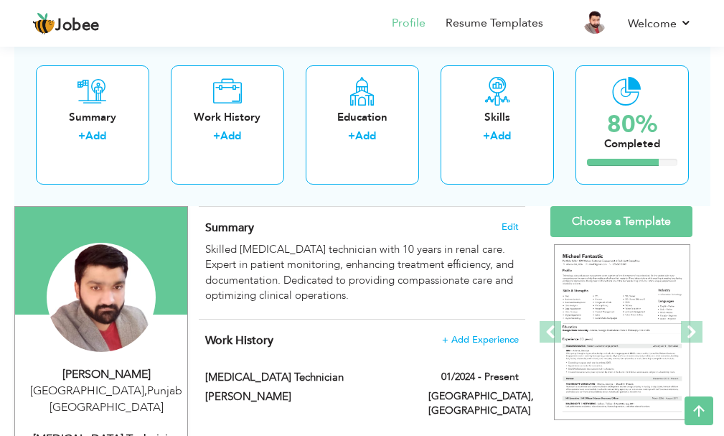
scroll to position [0, 0]
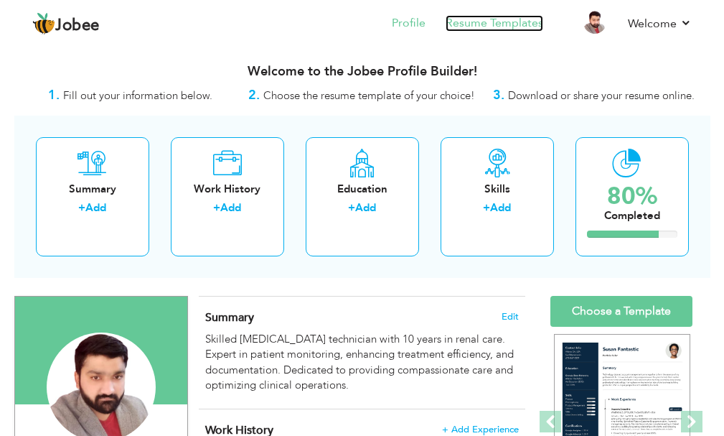
click at [479, 28] on link "Resume Templates" at bounding box center [495, 23] width 98 height 17
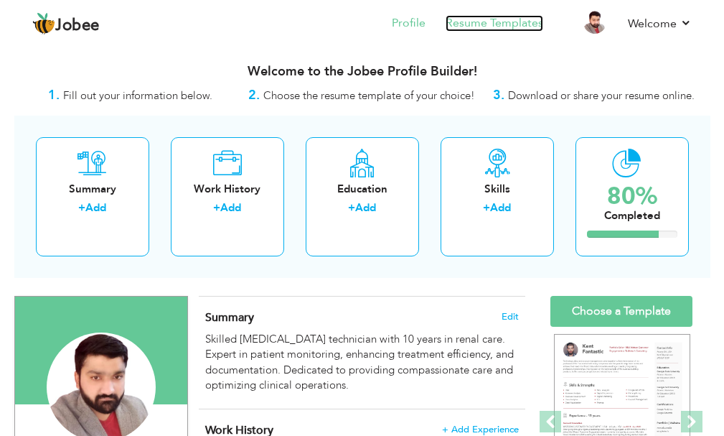
click at [487, 24] on link "Resume Templates" at bounding box center [495, 23] width 98 height 17
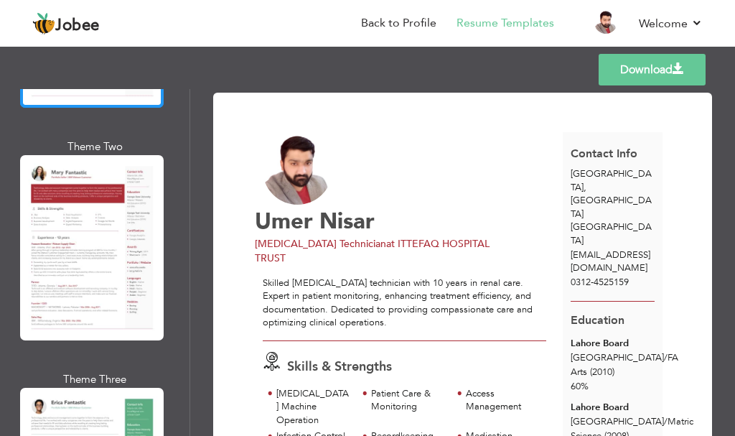
scroll to position [359, 0]
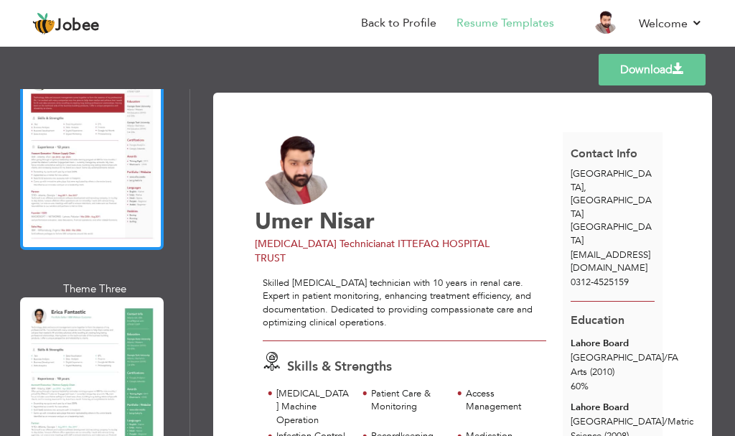
click at [104, 192] on div at bounding box center [92, 157] width 144 height 185
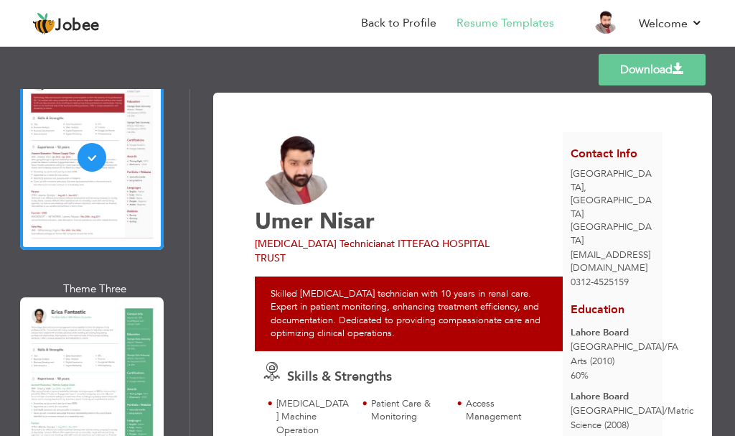
click at [651, 67] on link "Download" at bounding box center [652, 70] width 107 height 32
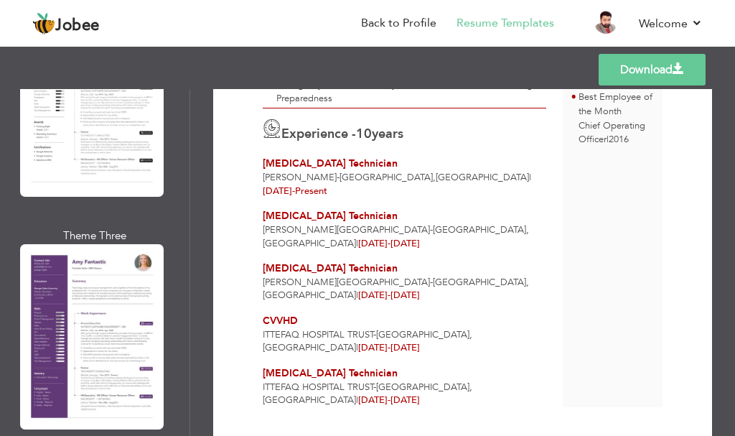
scroll to position [2871, 0]
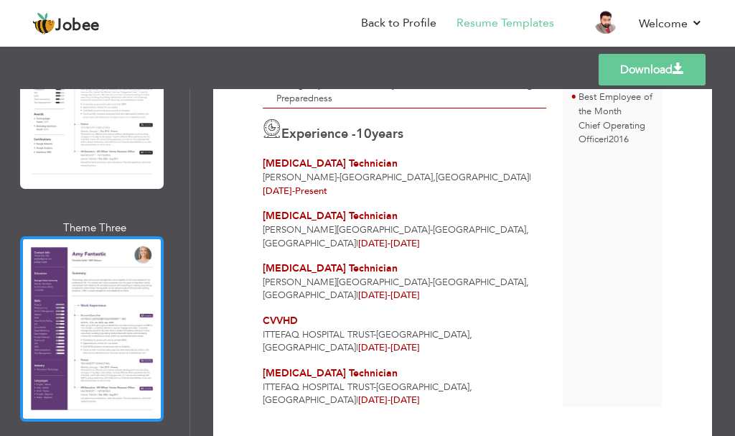
click at [128, 236] on div at bounding box center [92, 328] width 144 height 185
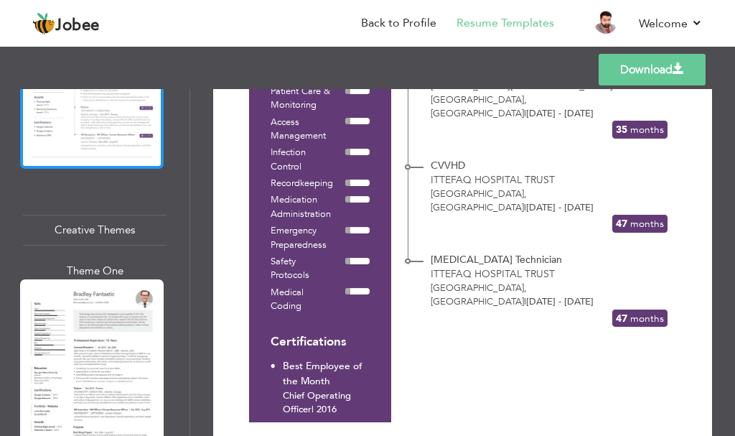
scroll to position [3948, 0]
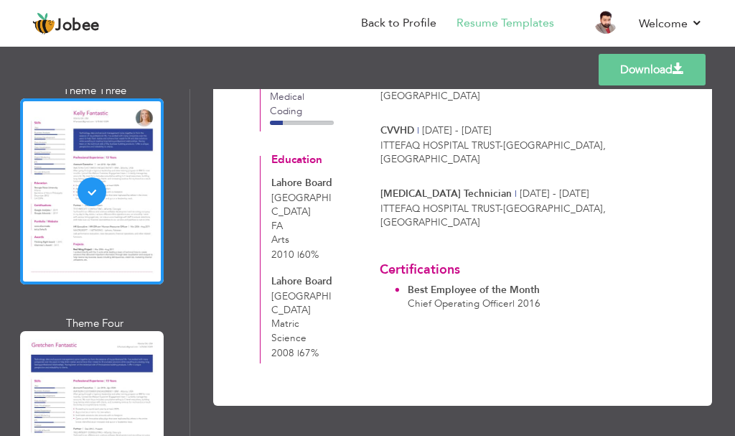
scroll to position [4235, 0]
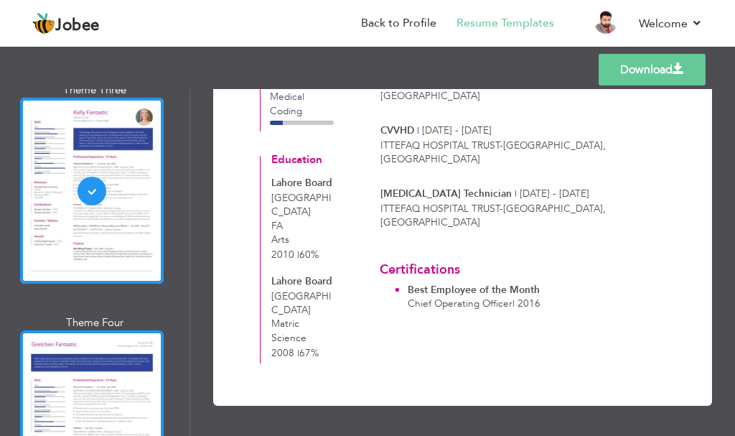
click at [101, 330] on div at bounding box center [92, 422] width 144 height 185
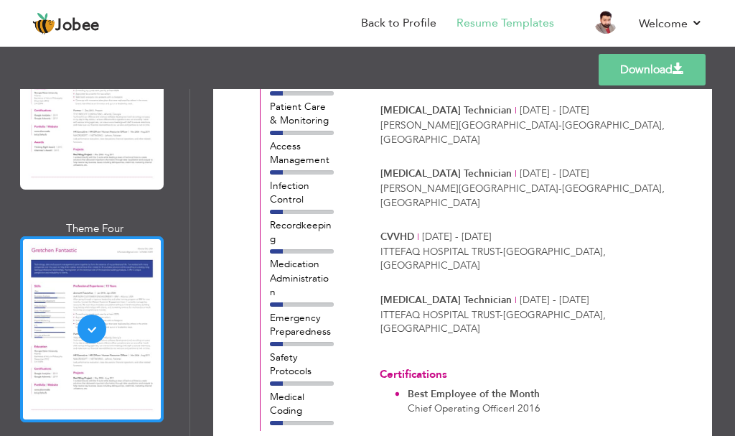
scroll to position [4522, 0]
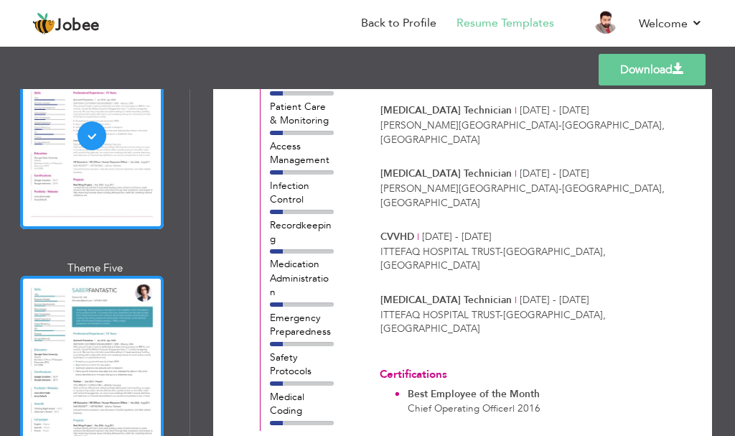
click at [127, 276] on div at bounding box center [92, 368] width 144 height 185
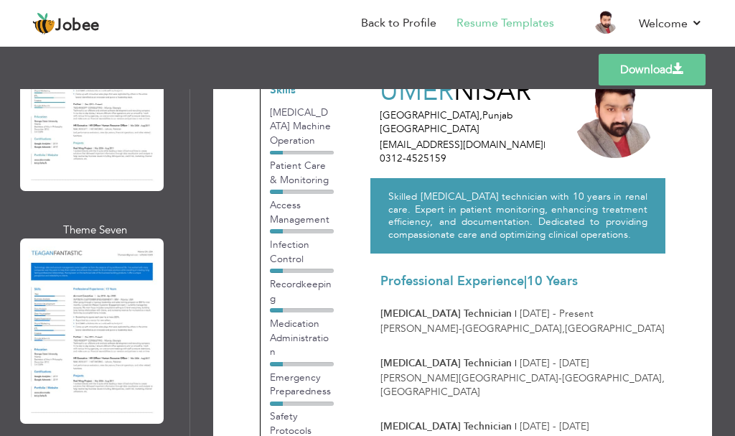
scroll to position [0, 0]
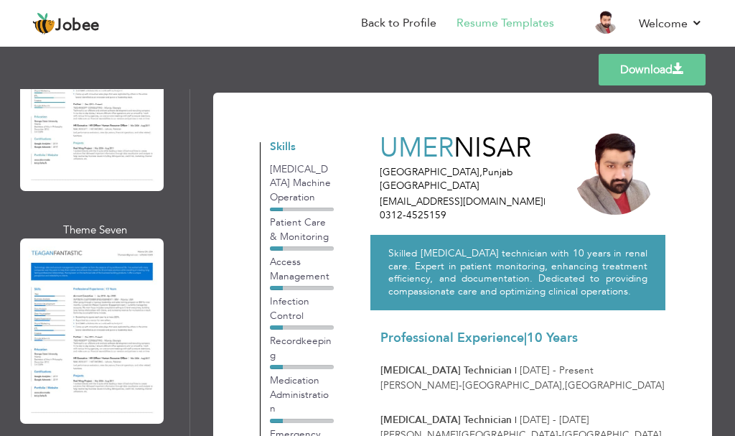
click at [651, 67] on link "Download" at bounding box center [652, 70] width 107 height 32
